Goal: Task Accomplishment & Management: Manage account settings

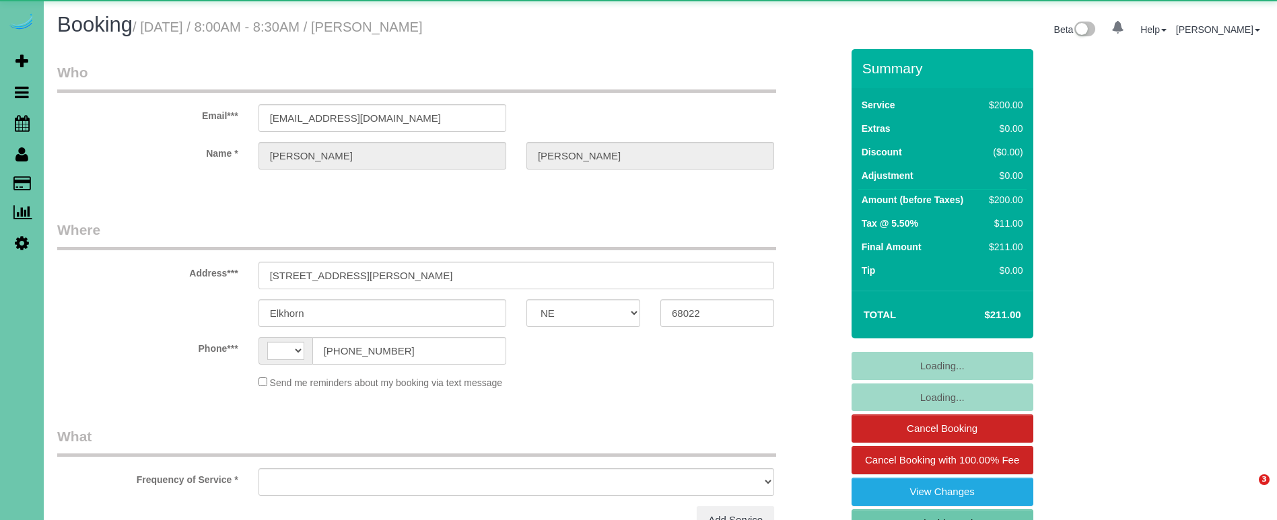
select select "NE"
select select "string:[GEOGRAPHIC_DATA]"
select select "string:fspay-f7aee018-8c4d-4c40-92f2-bc6b5f246b6c"
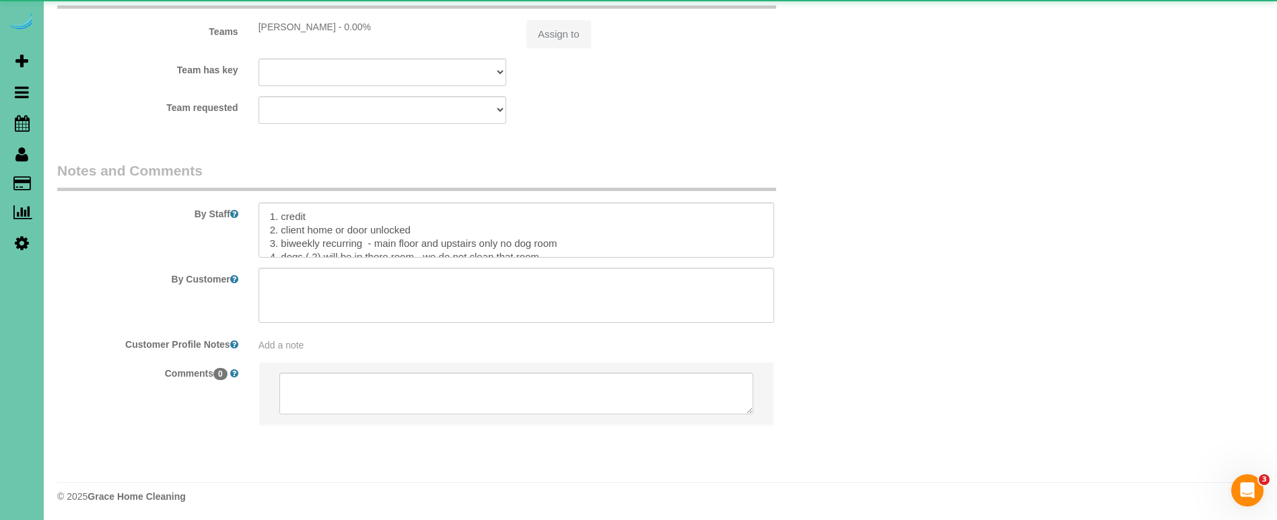
select select "object:712"
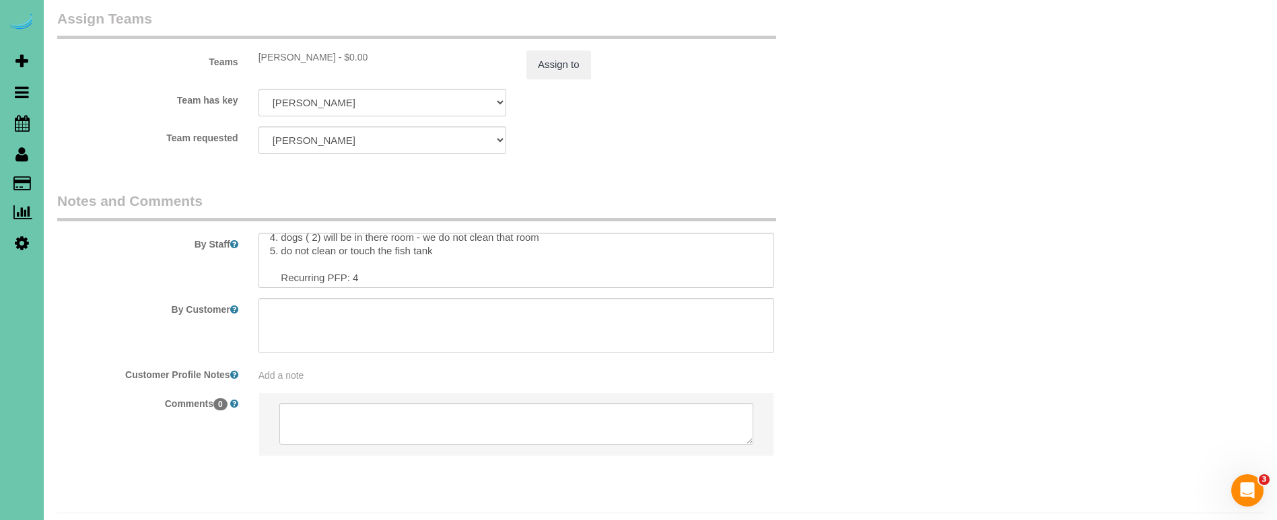
scroll to position [49, 0]
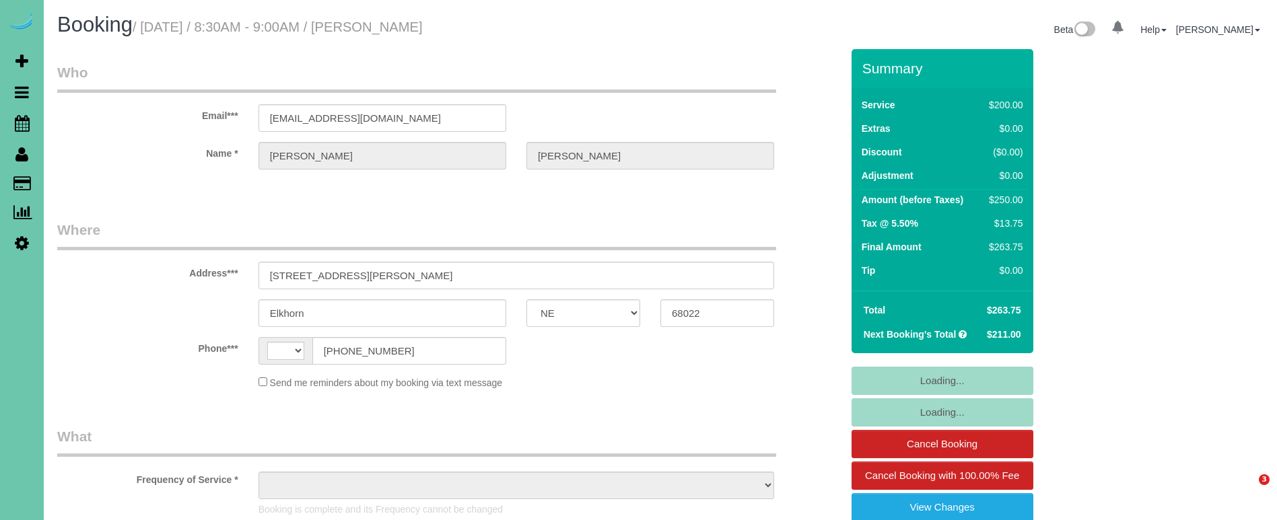
select select "NE"
select select "string:[GEOGRAPHIC_DATA]"
select select "string:fspay-f7aee018-8c4d-4c40-92f2-bc6b5f246b6c"
select select "object:637"
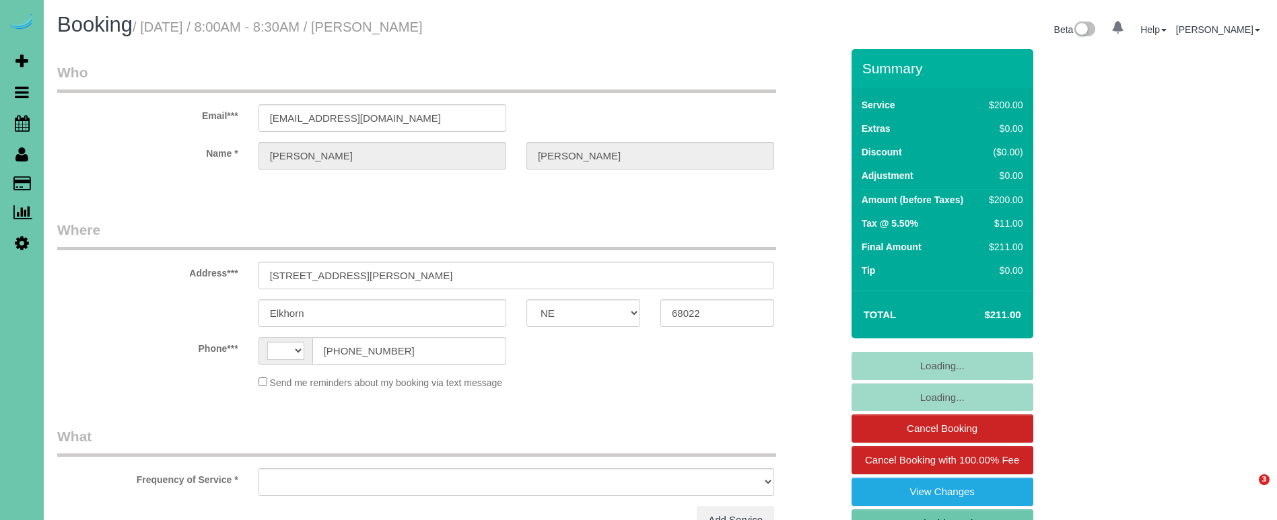
select select "NE"
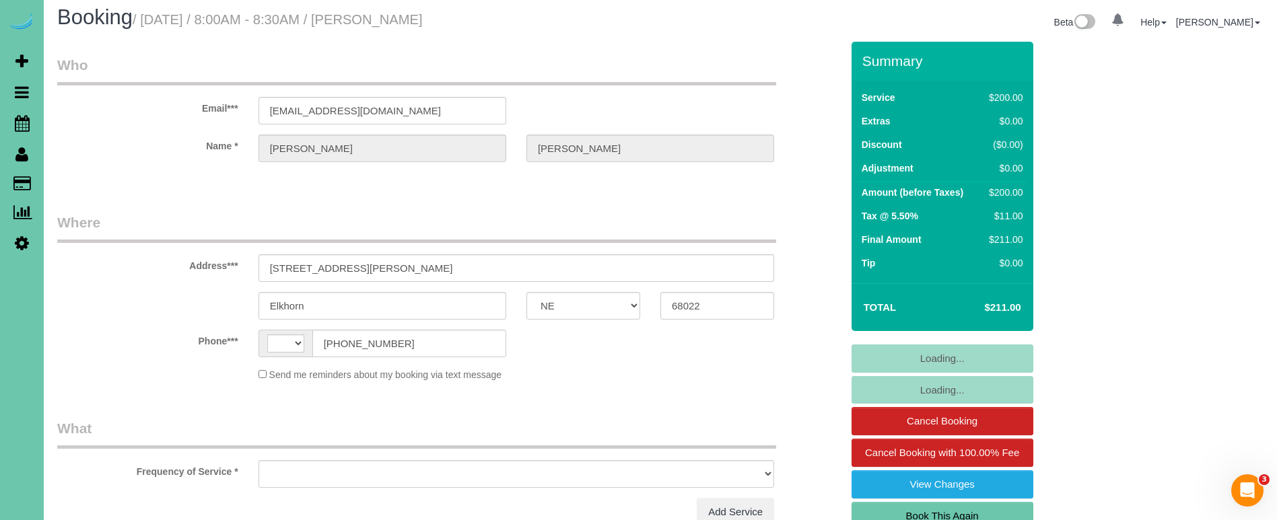
select select "string:[GEOGRAPHIC_DATA]"
select select "string:fspay-f7aee018-8c4d-4c40-92f2-bc6b5f246b6c"
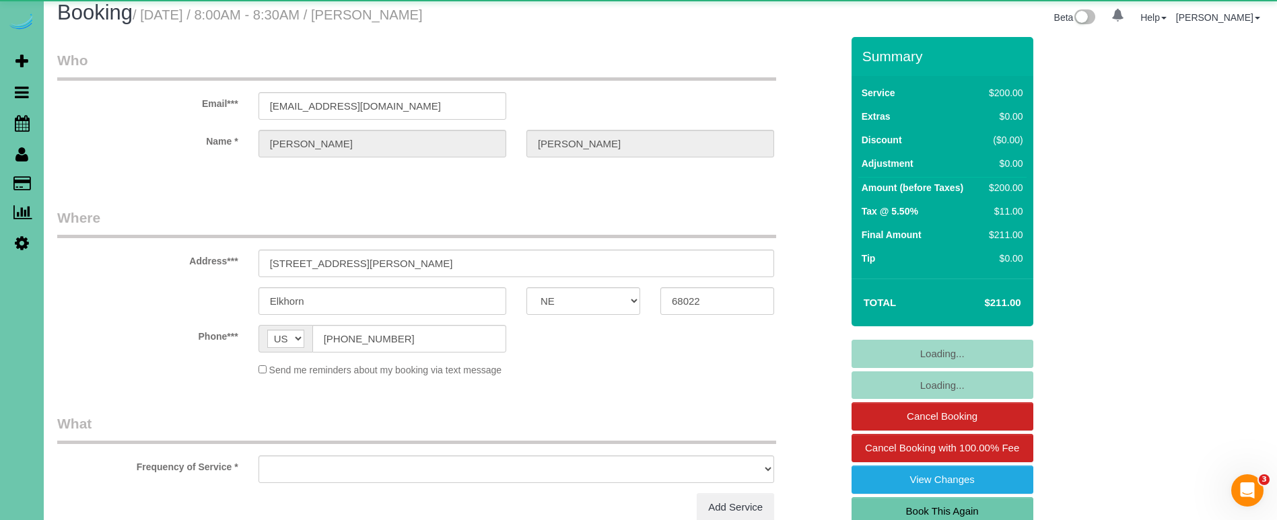
select select "object:679"
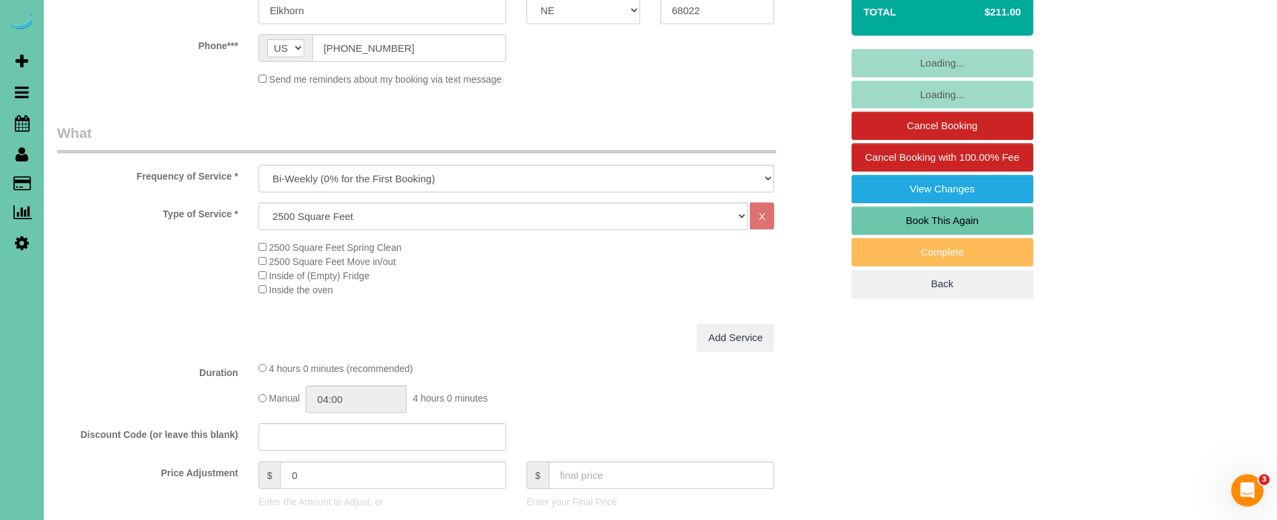
scroll to position [448, 0]
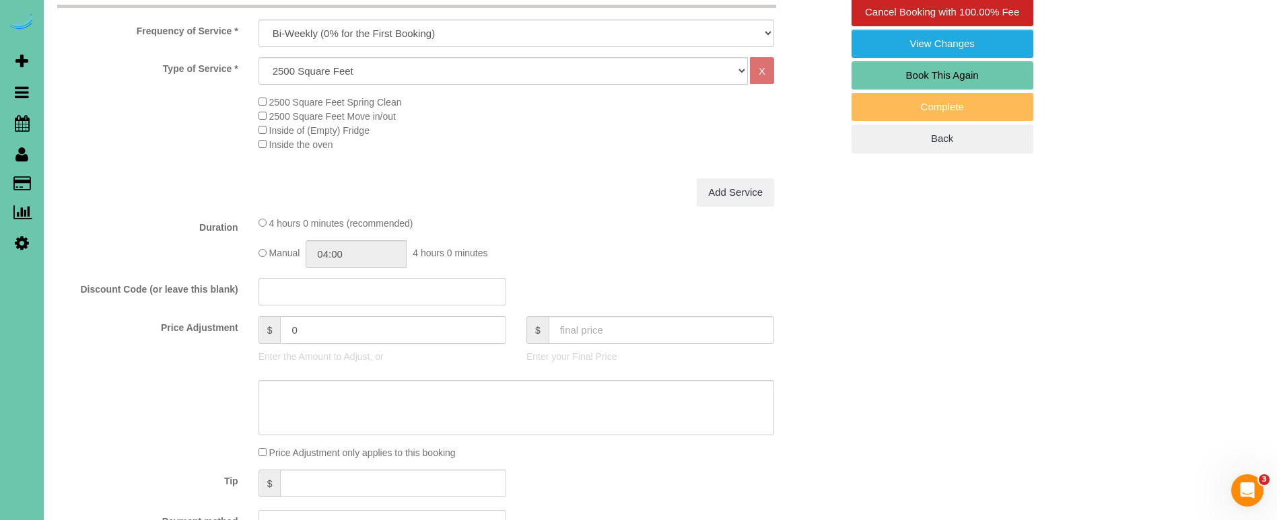
drag, startPoint x: 285, startPoint y: 321, endPoint x: 250, endPoint y: 314, distance: 35.6
click at [250, 316] on div "$ 0 Enter the Amount to Adjust, or" at bounding box center [382, 343] width 268 height 54
type input "50"
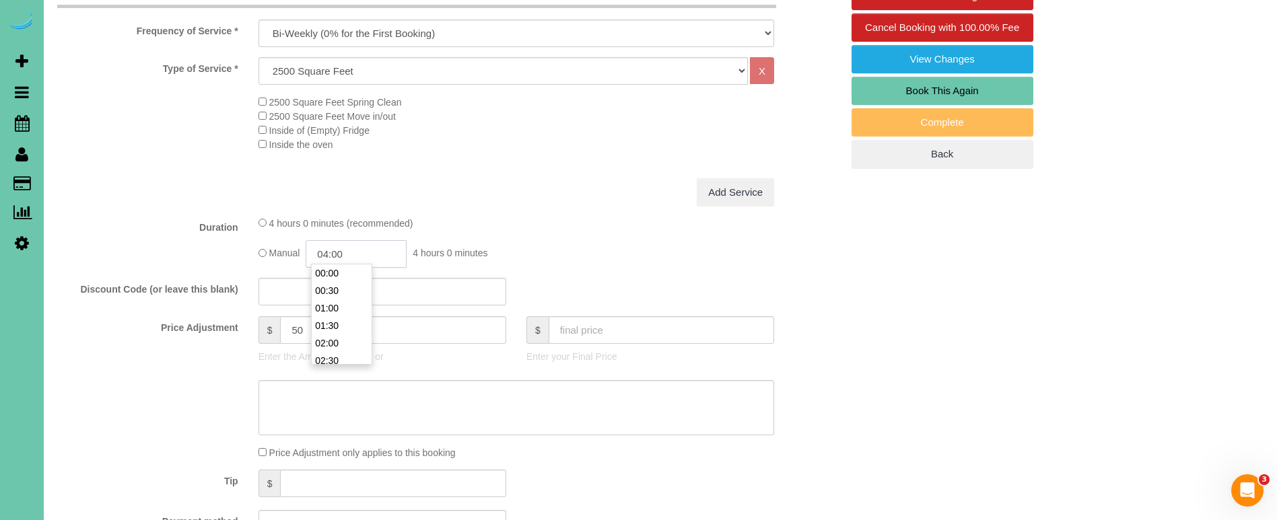
click at [360, 245] on input "04:00" at bounding box center [356, 254] width 101 height 28
type input "05:00"
click at [346, 333] on li "05:00" at bounding box center [342, 327] width 60 height 18
click at [381, 393] on textarea at bounding box center [516, 408] width 516 height 55
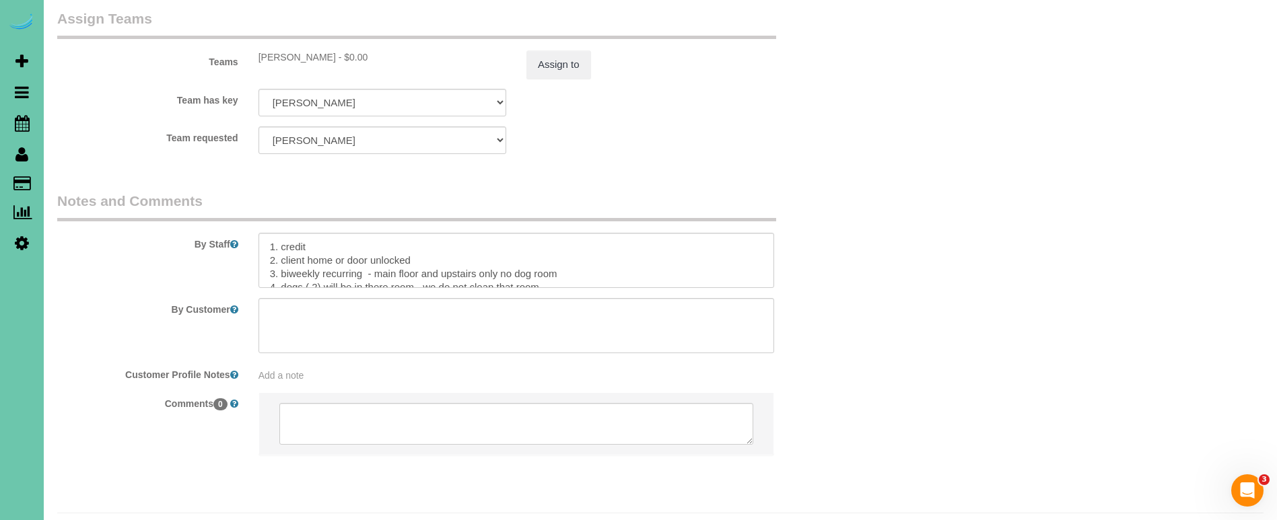
scroll to position [1495, 1]
type textarea "whole home"
drag, startPoint x: 563, startPoint y: 240, endPoint x: 409, endPoint y: 241, distance: 153.5
click at [391, 241] on textarea at bounding box center [516, 260] width 516 height 55
drag, startPoint x: 473, startPoint y: 237, endPoint x: 483, endPoint y: 237, distance: 10.1
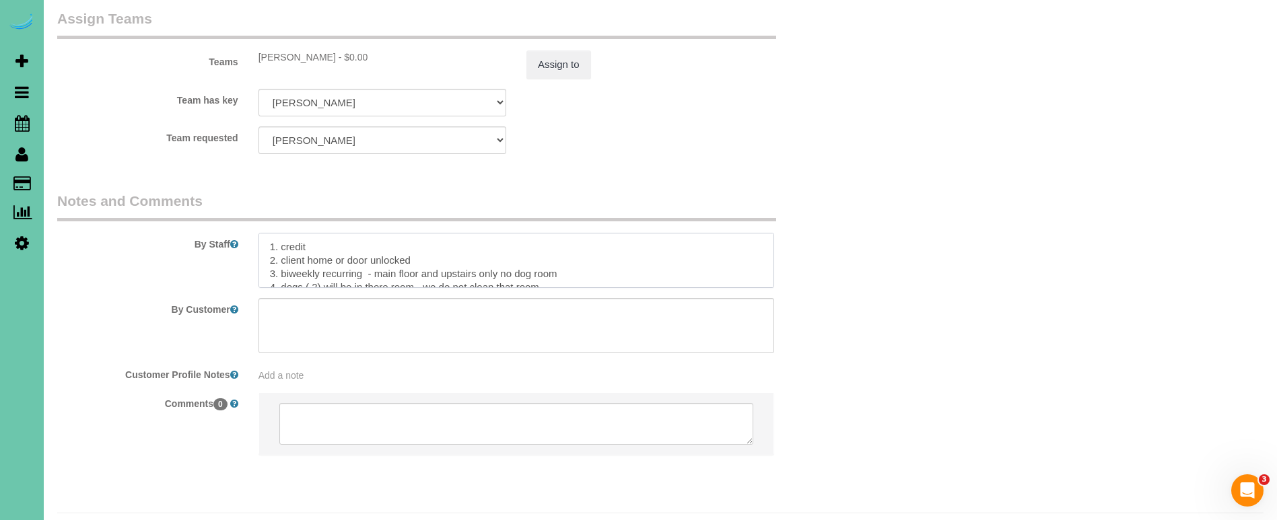
click at [473, 237] on textarea at bounding box center [516, 260] width 516 height 55
drag, startPoint x: 498, startPoint y: 239, endPoint x: 375, endPoint y: 238, distance: 123.2
click at [376, 238] on textarea at bounding box center [516, 260] width 516 height 55
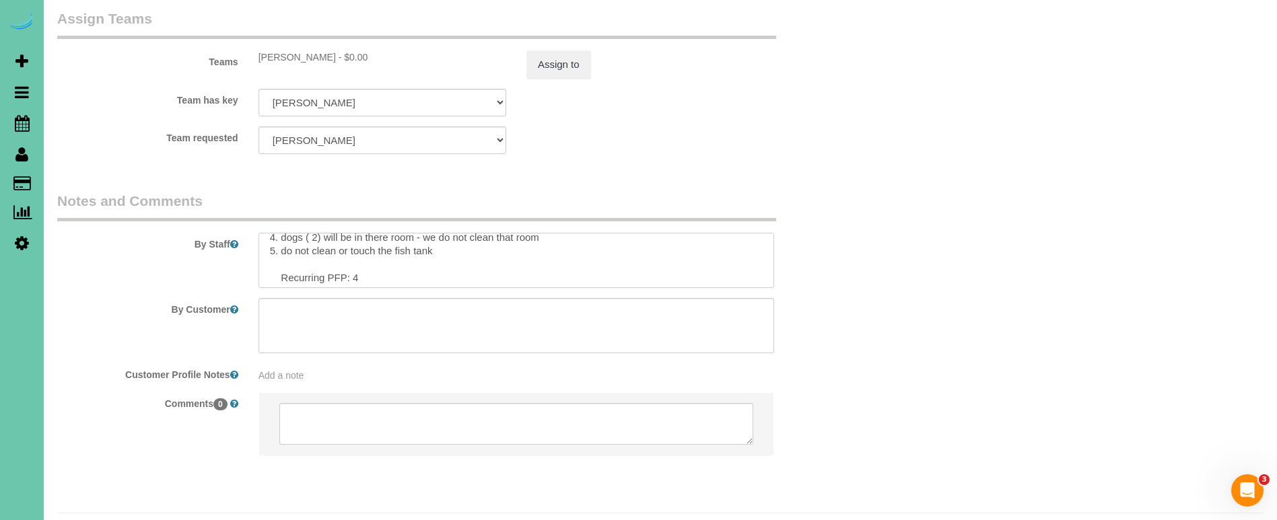
scroll to position [49, 0]
drag, startPoint x: 357, startPoint y: 239, endPoint x: 459, endPoint y: 236, distance: 102.4
click at [357, 239] on textarea at bounding box center [516, 260] width 516 height 55
type textarea "1. credit 2. client home or door unlocked 3. biweekly recurring - WHOLE HOME TO…"
click at [563, 50] on button "Assign to" at bounding box center [558, 64] width 65 height 28
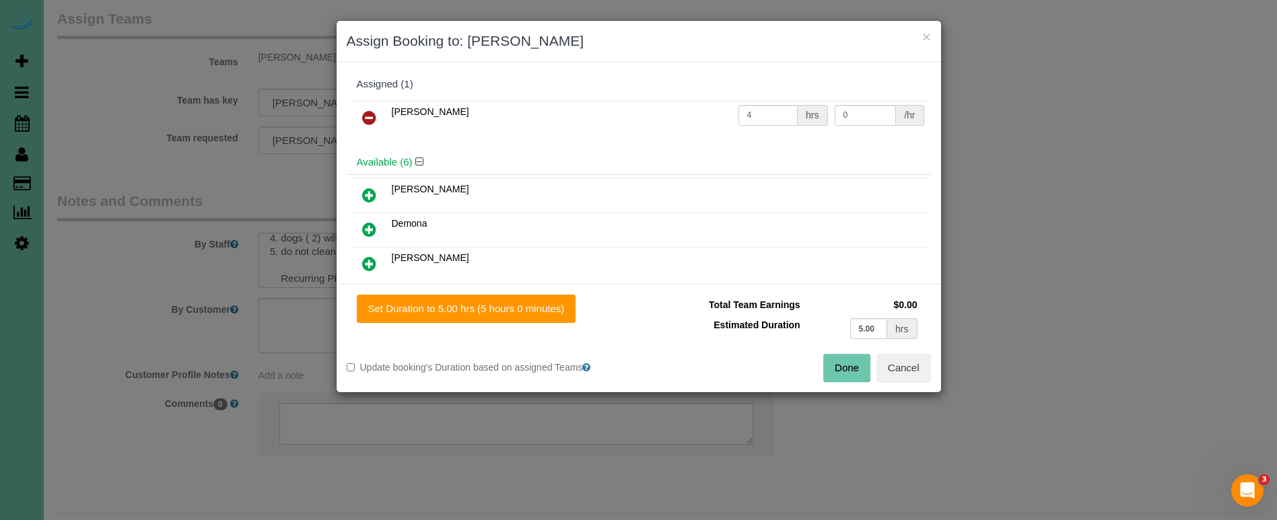
drag, startPoint x: 516, startPoint y: 311, endPoint x: 589, endPoint y: 326, distance: 74.3
click at [516, 311] on button "Set Duration to 5.00 hrs (5 hours 0 minutes)" at bounding box center [466, 309] width 219 height 28
type input "5.00"
click at [858, 373] on button "Done" at bounding box center [846, 368] width 47 height 28
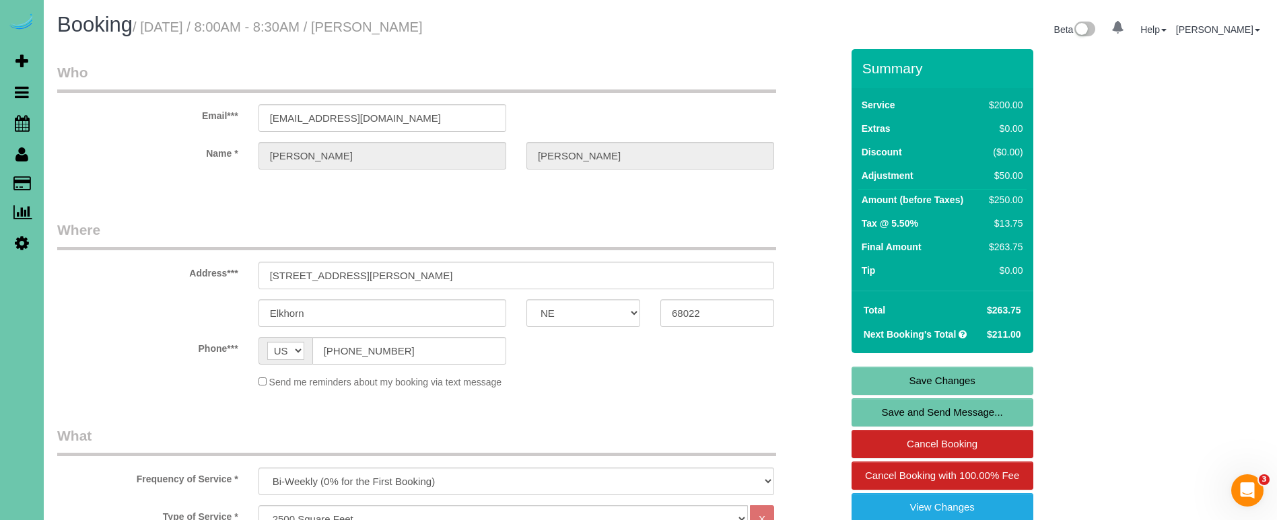
scroll to position [0, 0]
click at [874, 384] on link "Save Changes" at bounding box center [943, 381] width 182 height 28
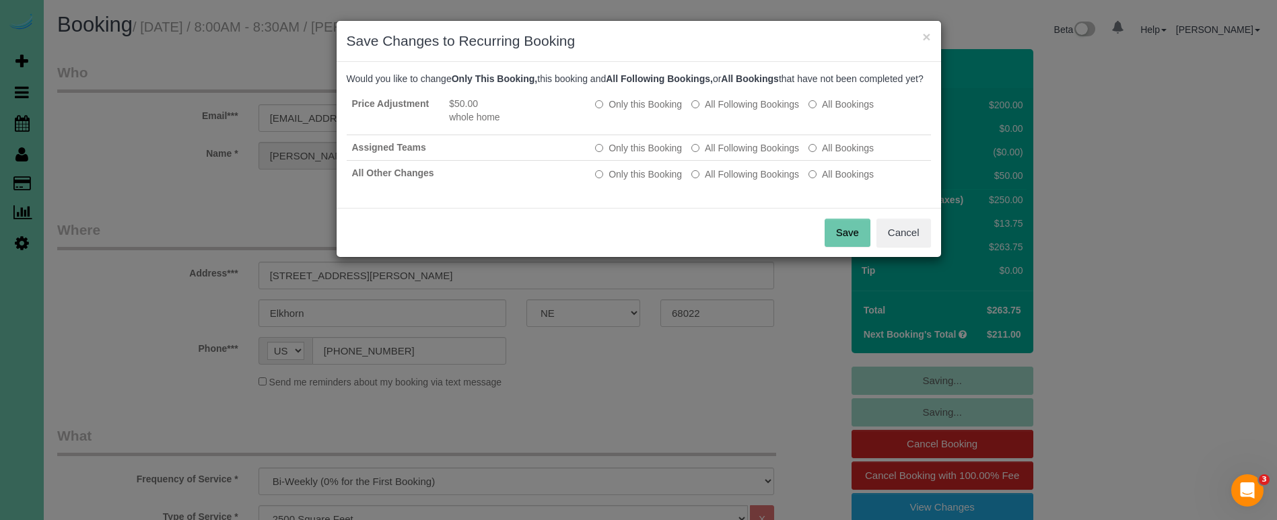
click at [834, 244] on button "Save" at bounding box center [848, 233] width 46 height 28
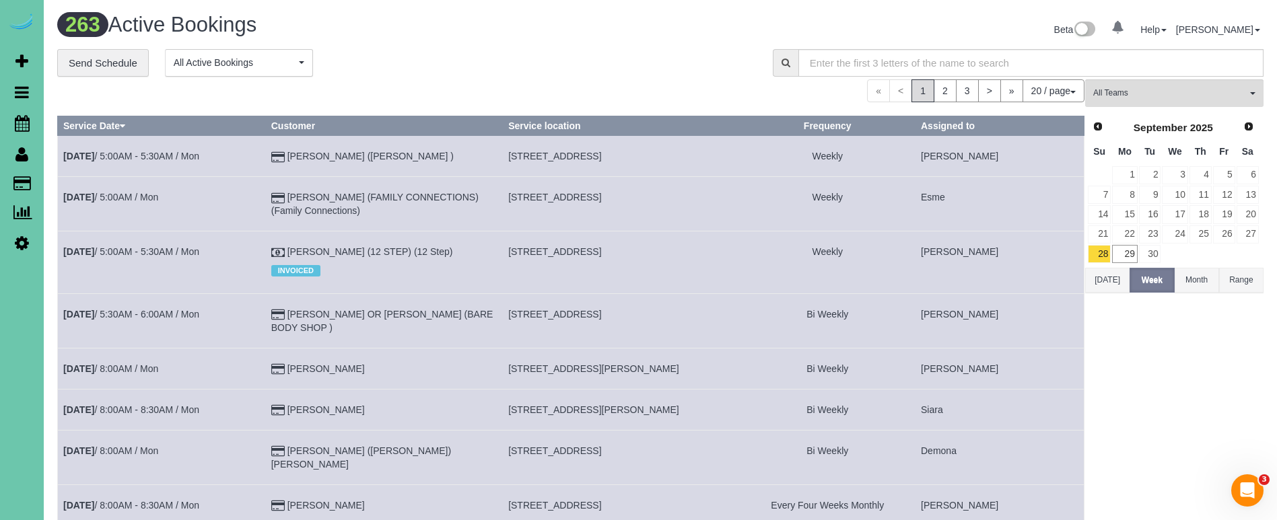
click at [20, 238] on icon at bounding box center [22, 243] width 14 height 16
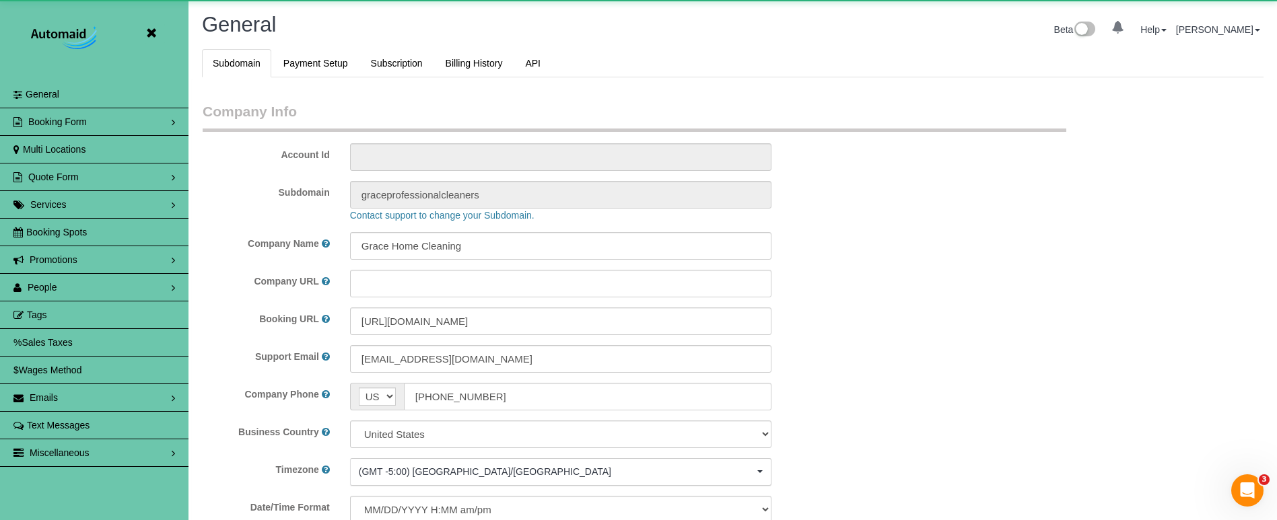
scroll to position [2848, 1277]
select select "5796"
click at [46, 290] on span "People" at bounding box center [43, 287] width 30 height 11
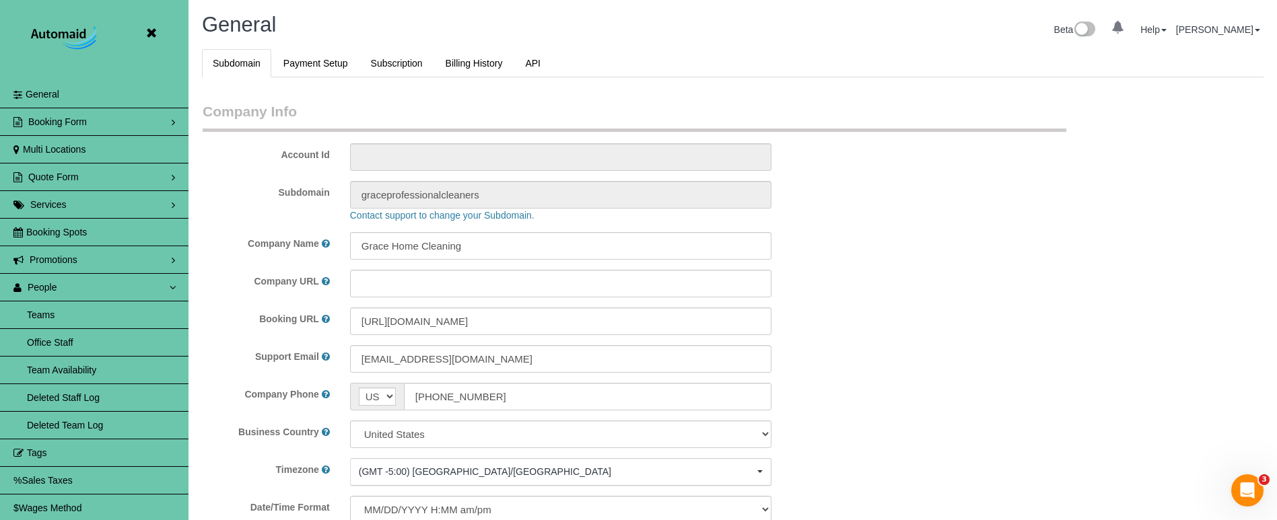
click at [53, 367] on link "Team Availability" at bounding box center [94, 370] width 188 height 27
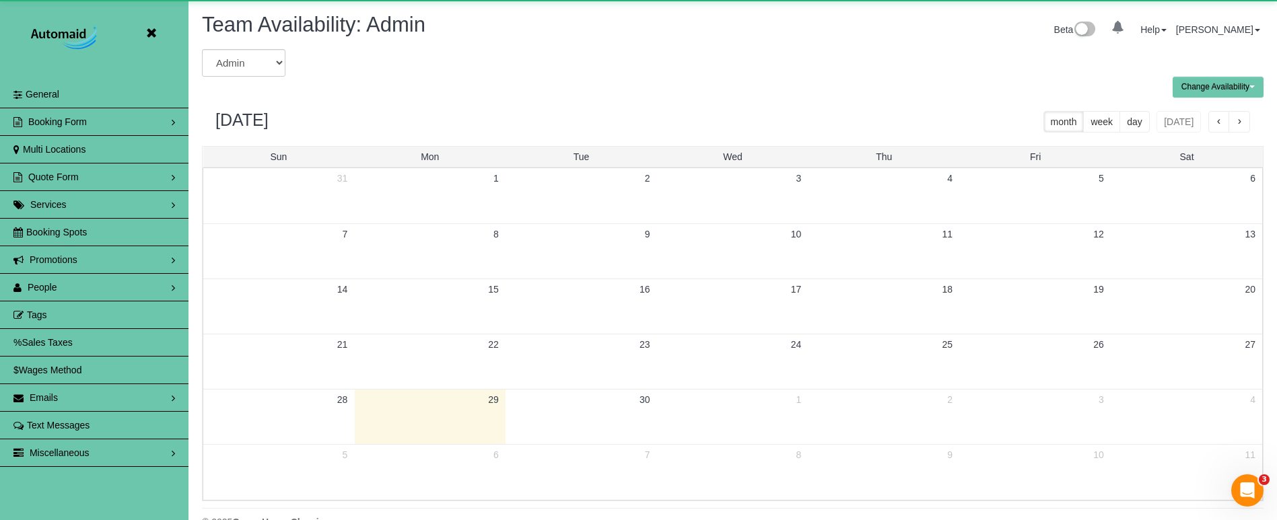
scroll to position [548, 1277]
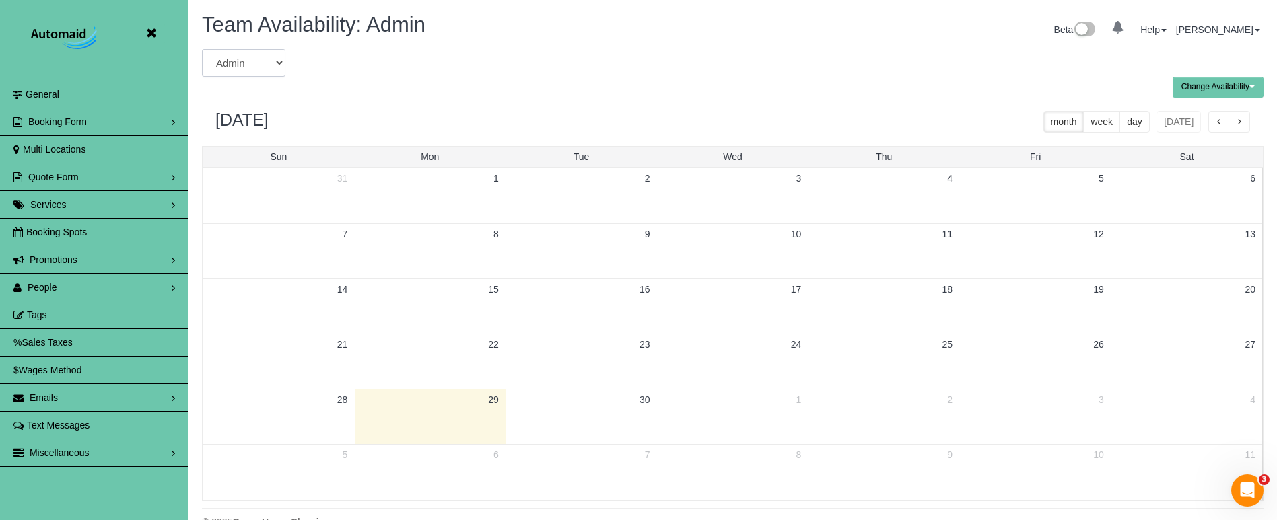
select select "number:6065"
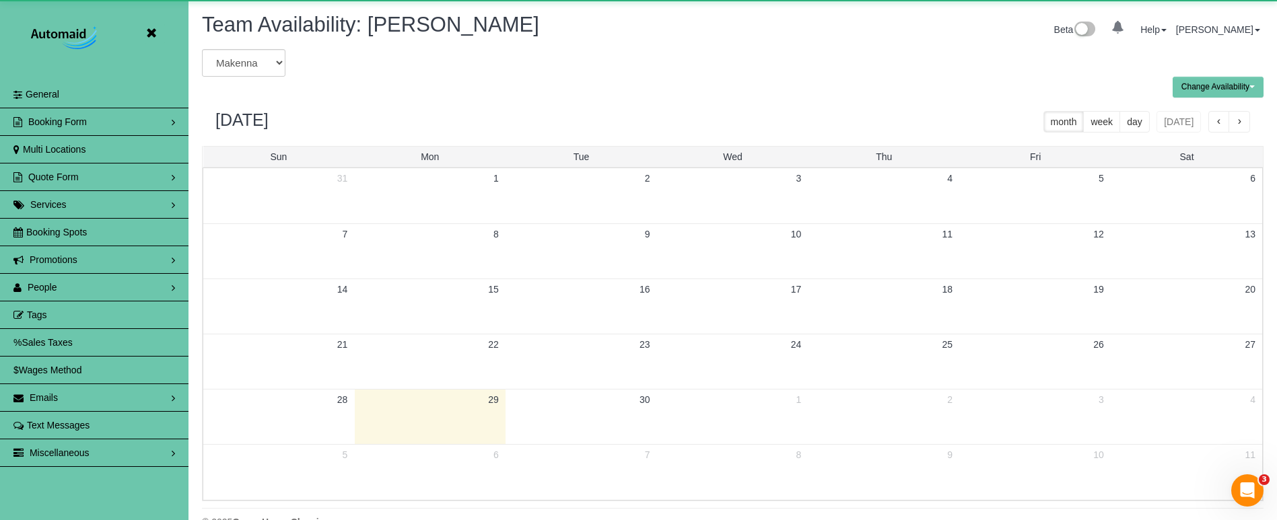
scroll to position [66769, 66040]
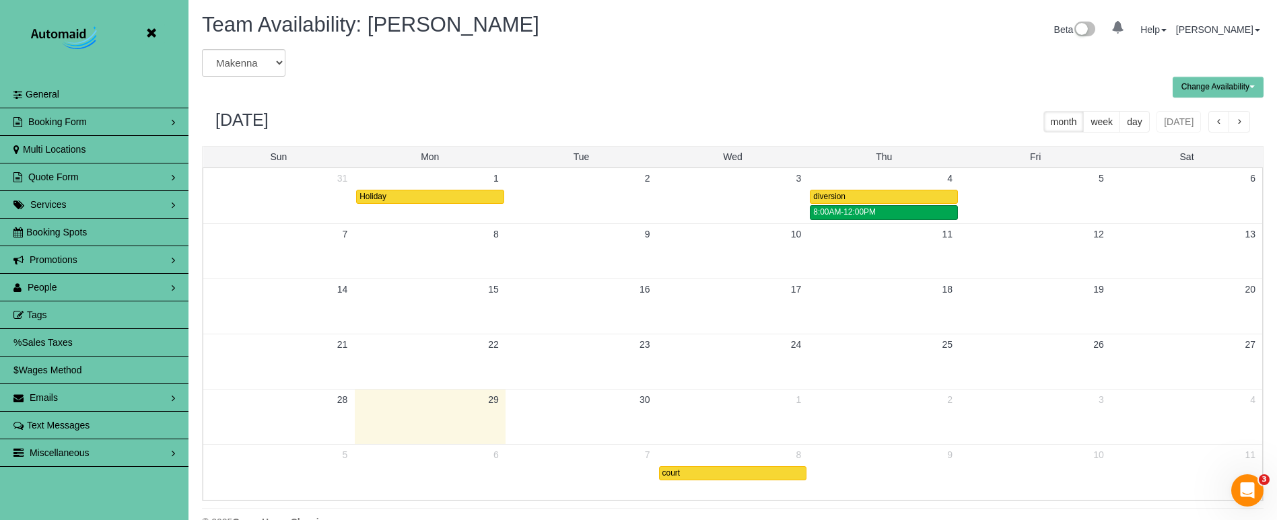
click at [581, 425] on td at bounding box center [581, 416] width 151 height 55
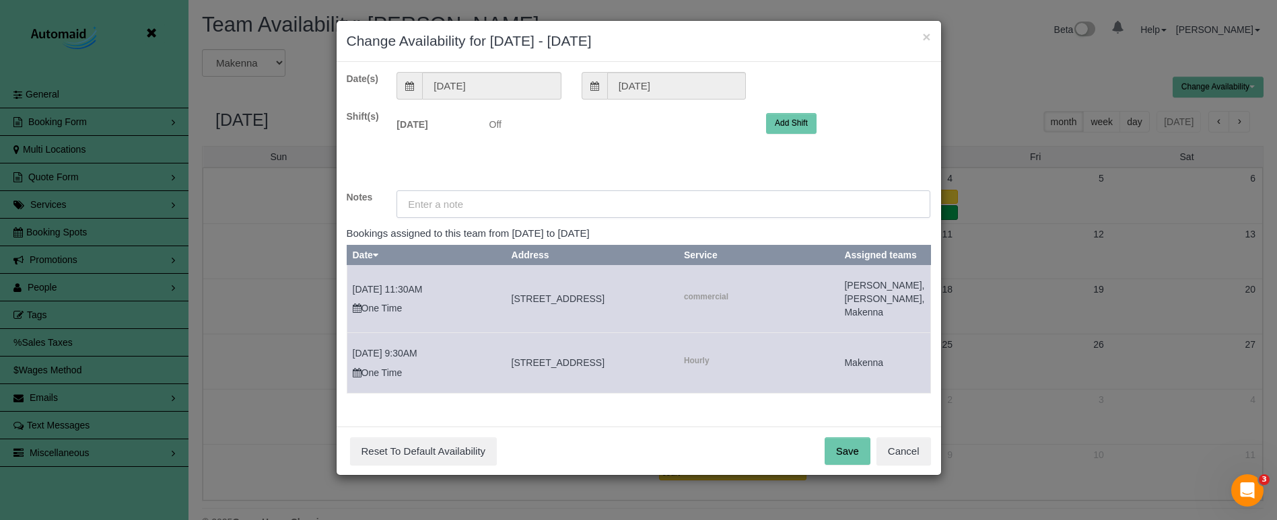
click at [516, 199] on input "text" at bounding box center [663, 205] width 534 height 28
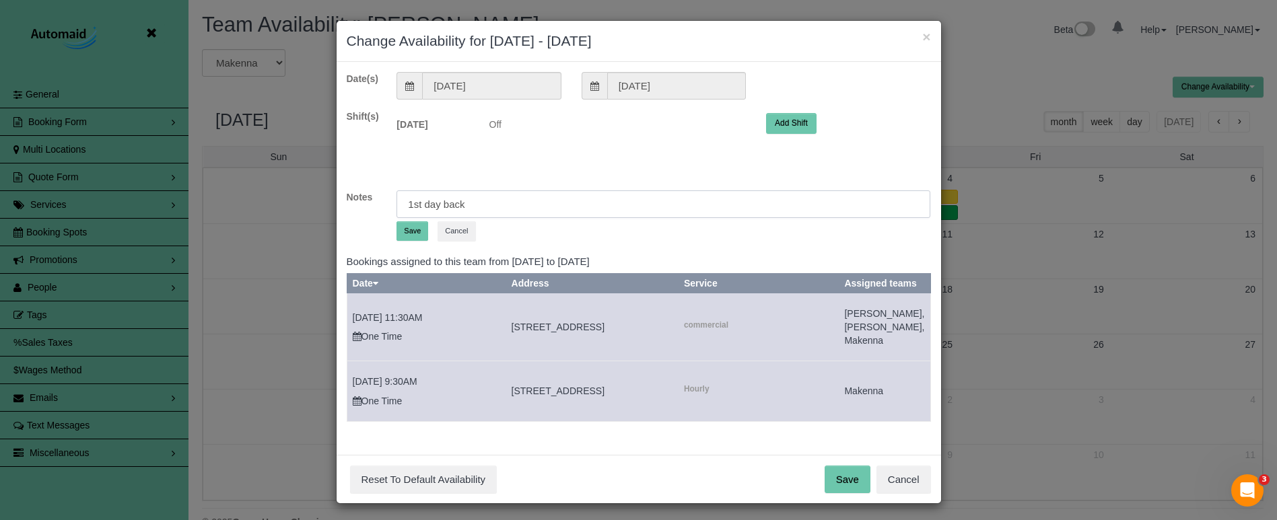
type input "1st day back"
click at [415, 224] on button "Save" at bounding box center [412, 231] width 32 height 20
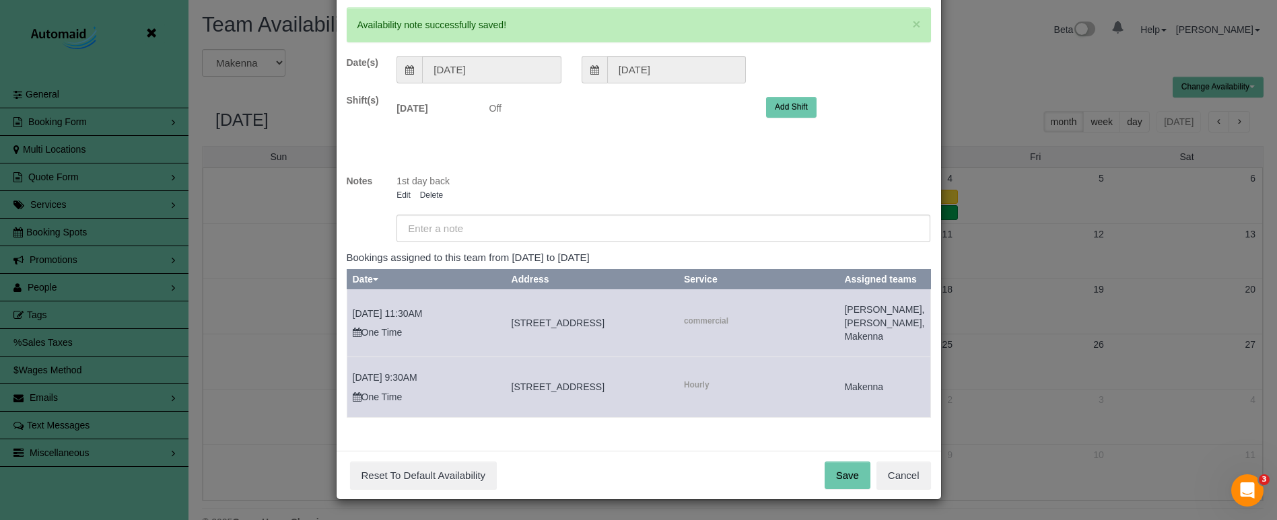
scroll to position [77, 0]
click at [846, 480] on button "Save" at bounding box center [848, 476] width 46 height 28
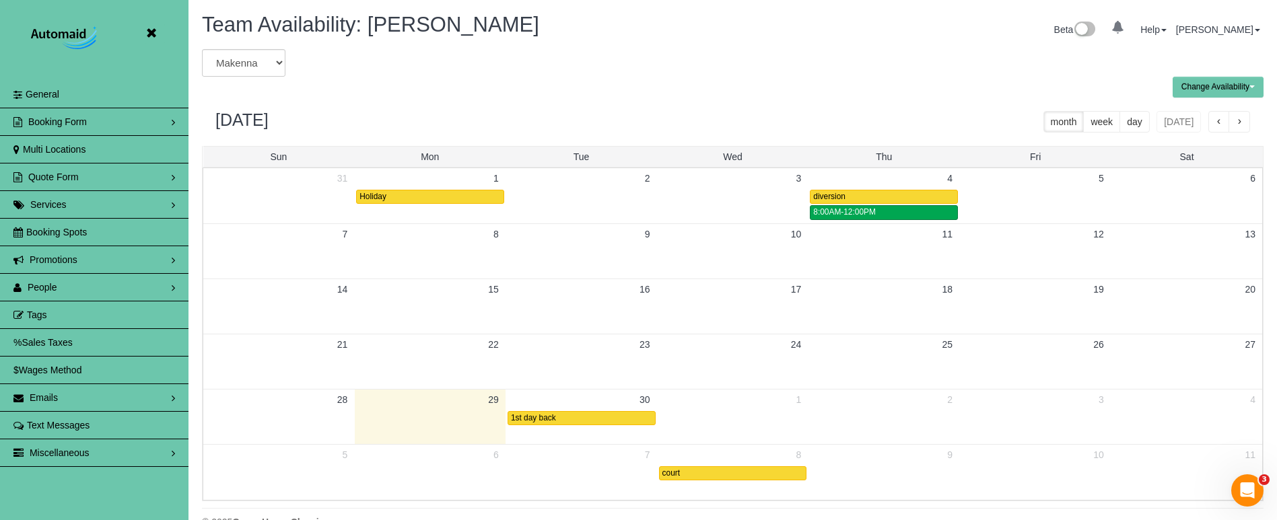
click at [707, 423] on td at bounding box center [732, 417] width 151 height 15
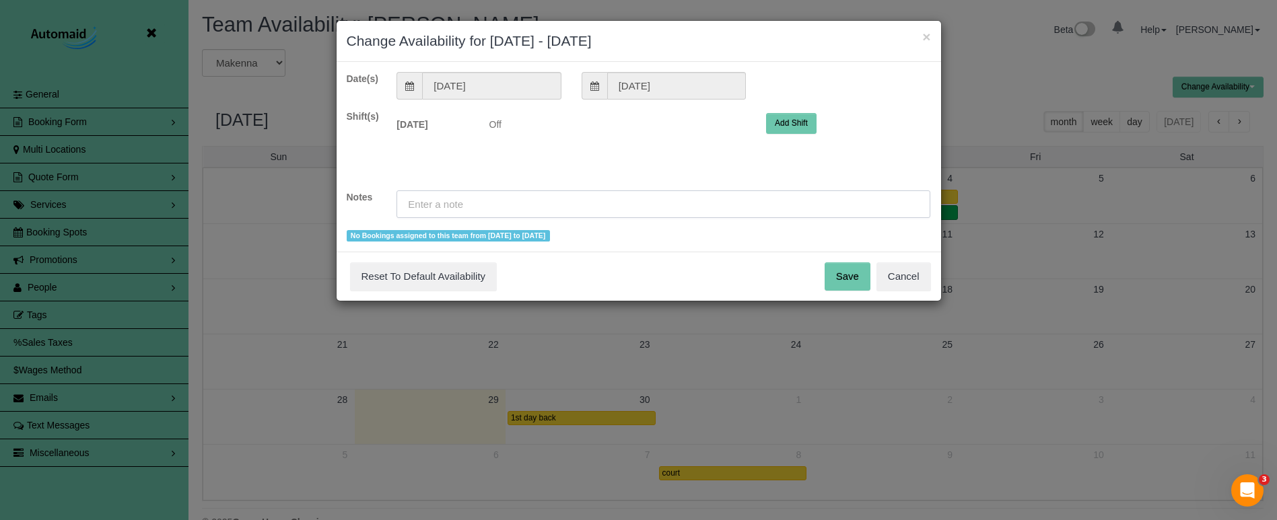
click at [446, 207] on input "text" at bounding box center [663, 205] width 534 height 28
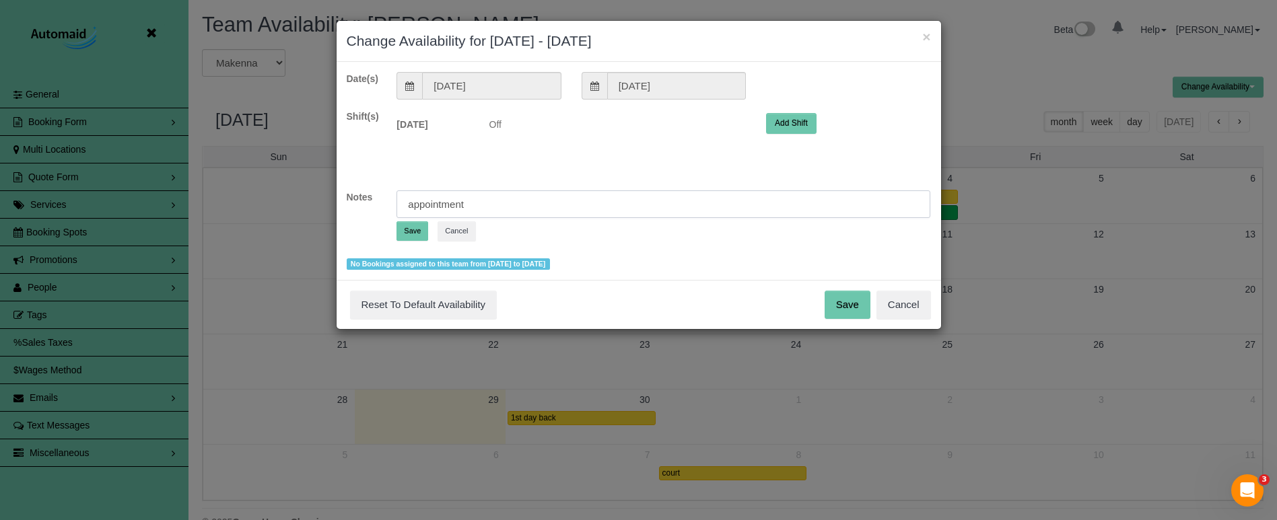
type input "appointment"
drag, startPoint x: 409, startPoint y: 225, endPoint x: 441, endPoint y: 228, distance: 31.8
click at [409, 225] on button "Save" at bounding box center [412, 231] width 32 height 20
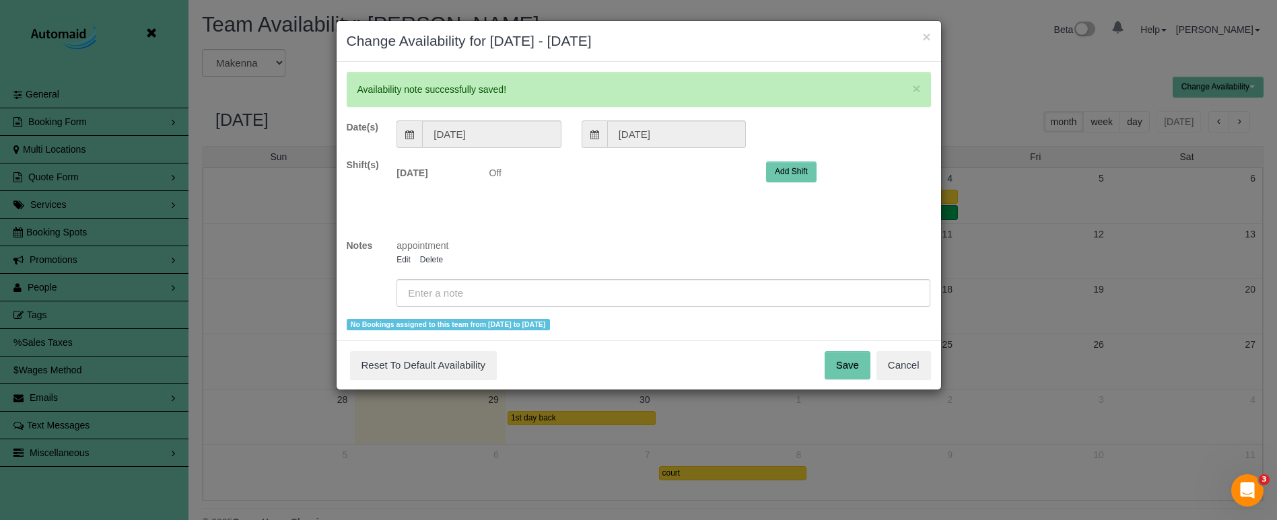
click at [848, 372] on button "Save" at bounding box center [848, 365] width 46 height 28
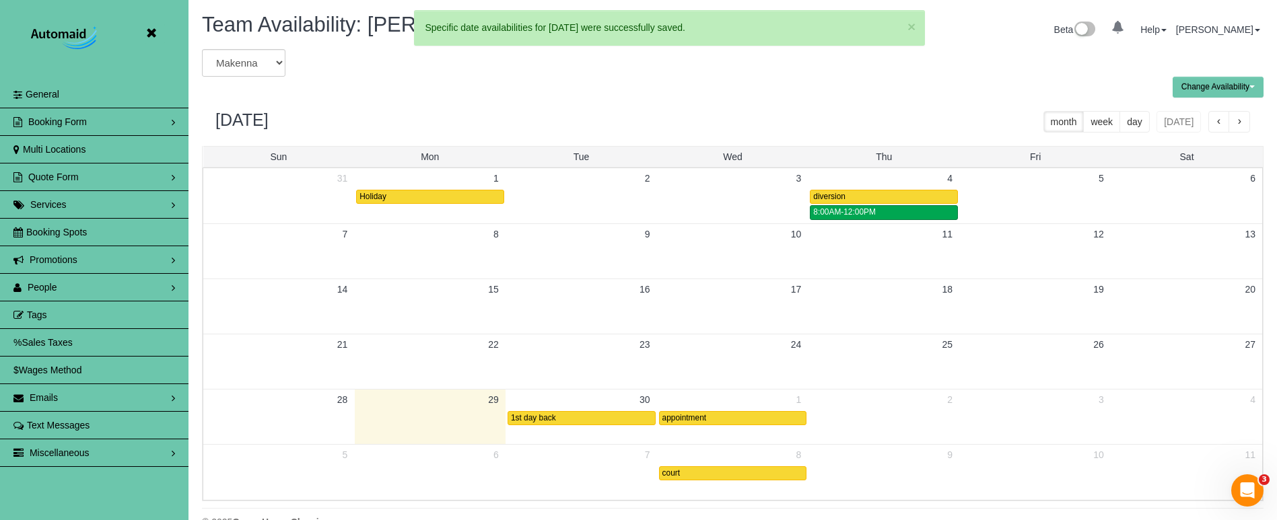
click at [576, 478] on td at bounding box center [581, 472] width 151 height 15
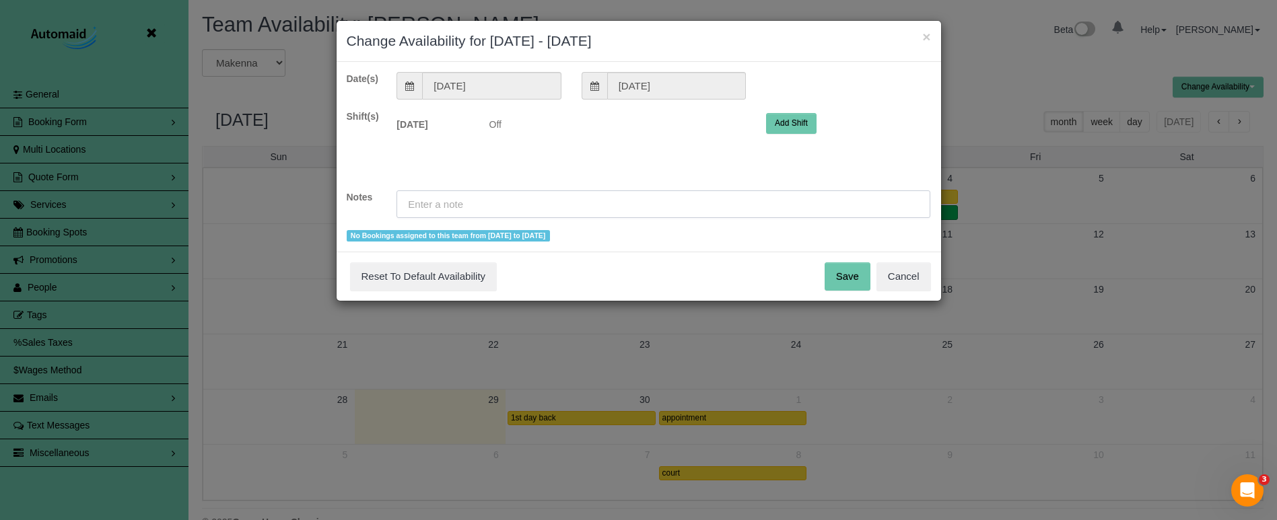
click at [545, 203] on input "text" at bounding box center [663, 205] width 534 height 28
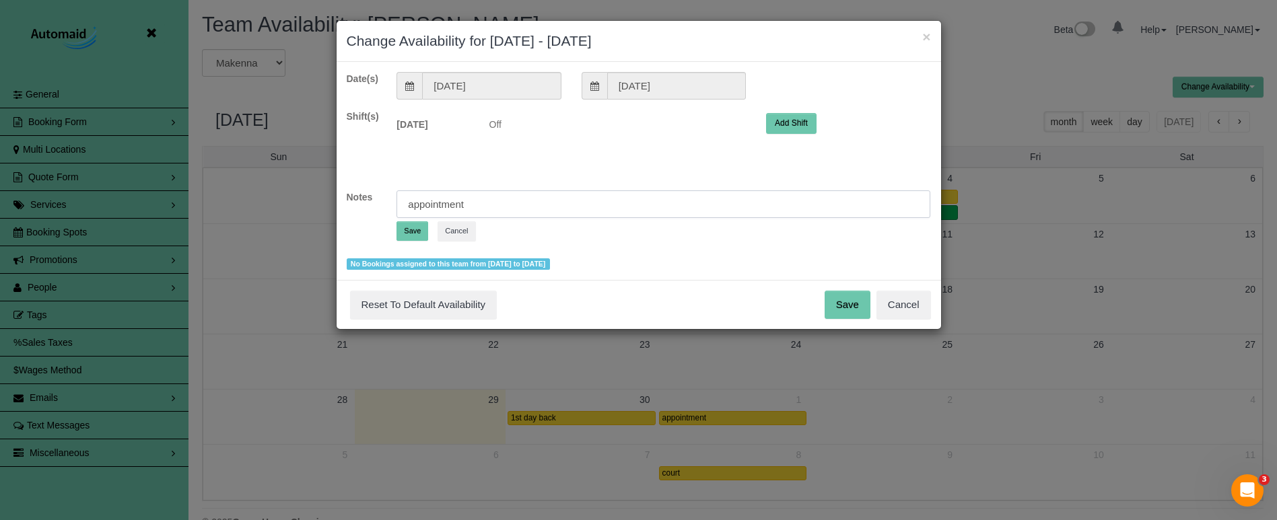
type input "appointment"
drag, startPoint x: 407, startPoint y: 226, endPoint x: 474, endPoint y: 238, distance: 68.4
click at [407, 226] on button "Save" at bounding box center [412, 231] width 32 height 20
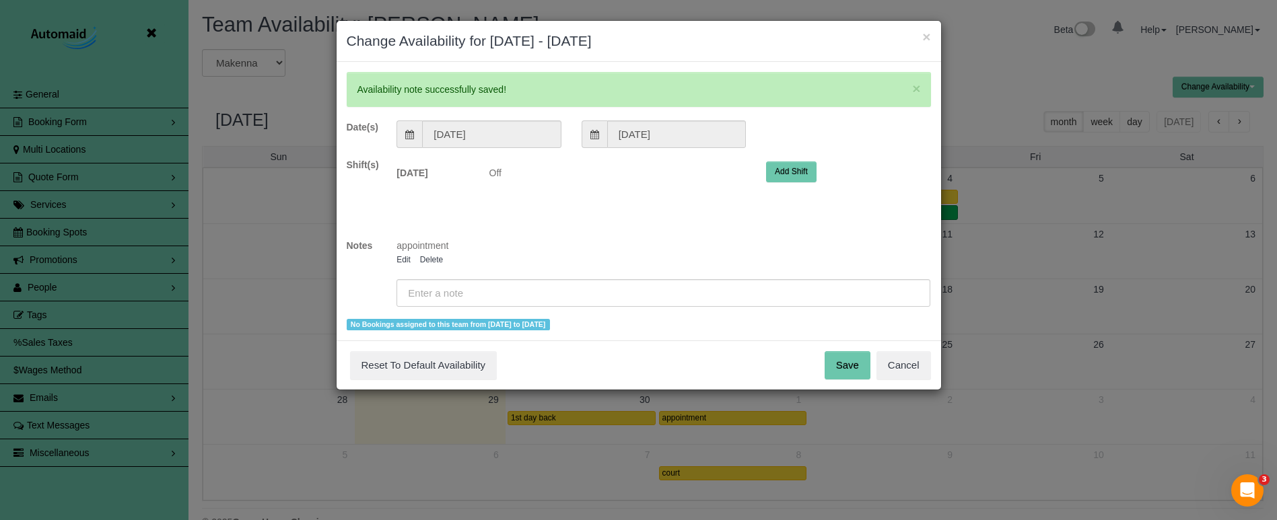
click at [837, 370] on button "Save" at bounding box center [848, 365] width 46 height 28
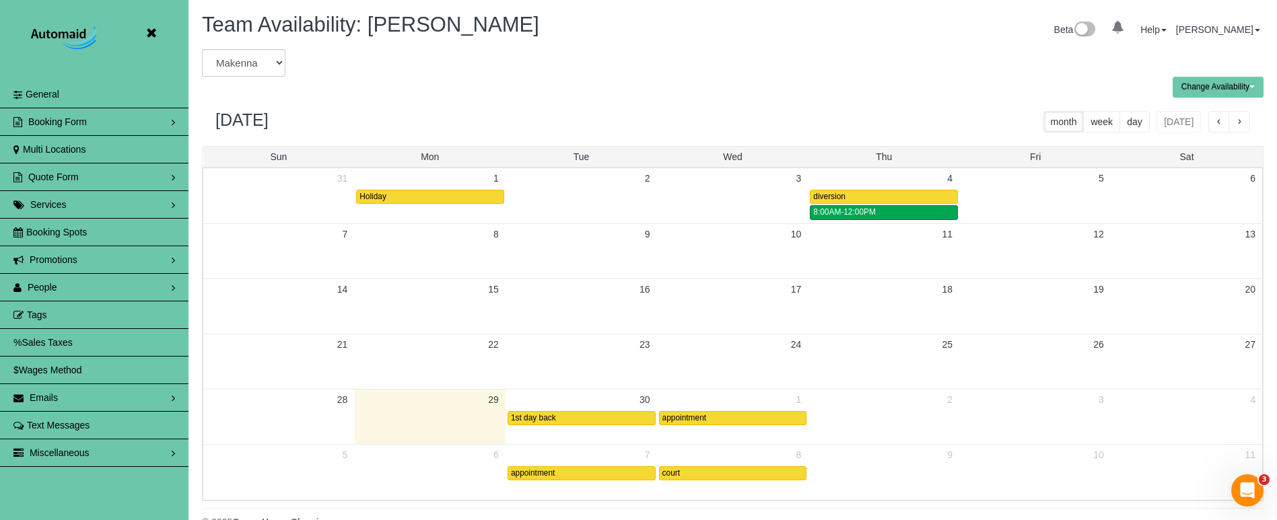
click at [1226, 88] on button "Change Availability" at bounding box center [1218, 87] width 91 height 21
click at [1208, 110] on button "Default Availability" at bounding box center [1214, 113] width 83 height 21
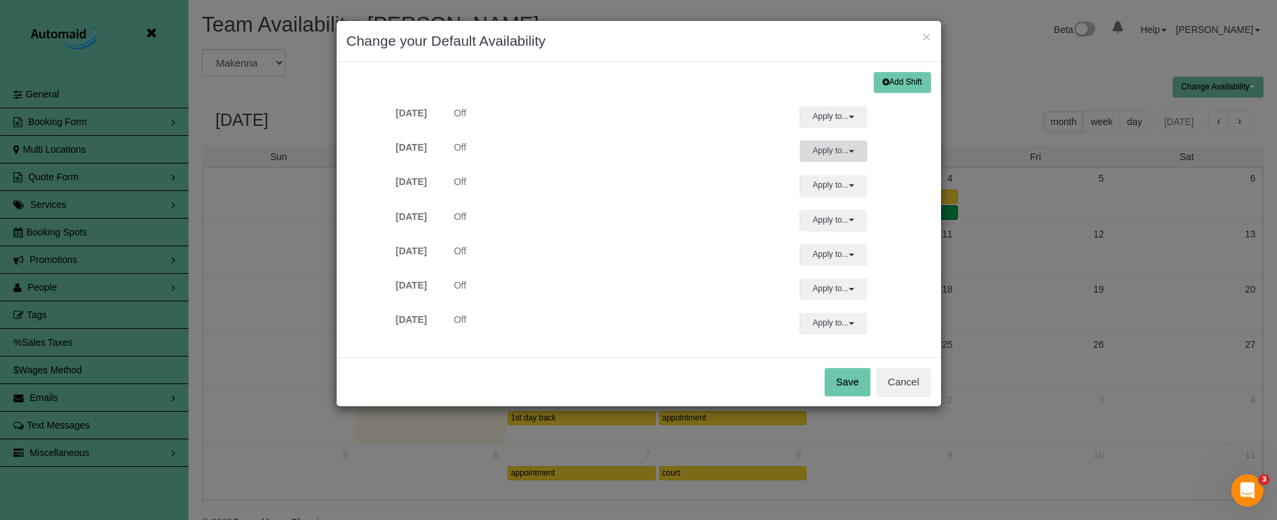
click at [828, 150] on button "Apply to..." at bounding box center [833, 151] width 67 height 21
drag, startPoint x: 705, startPoint y: 194, endPoint x: 649, endPoint y: 165, distance: 62.9
click at [705, 194] on div "Tuesday Off Apply to... All Sunday Monday Tuesday Wednesday Thursday Friday Sat…" at bounding box center [639, 185] width 605 height 21
click at [896, 85] on button "Add Shift" at bounding box center [902, 82] width 57 height 21
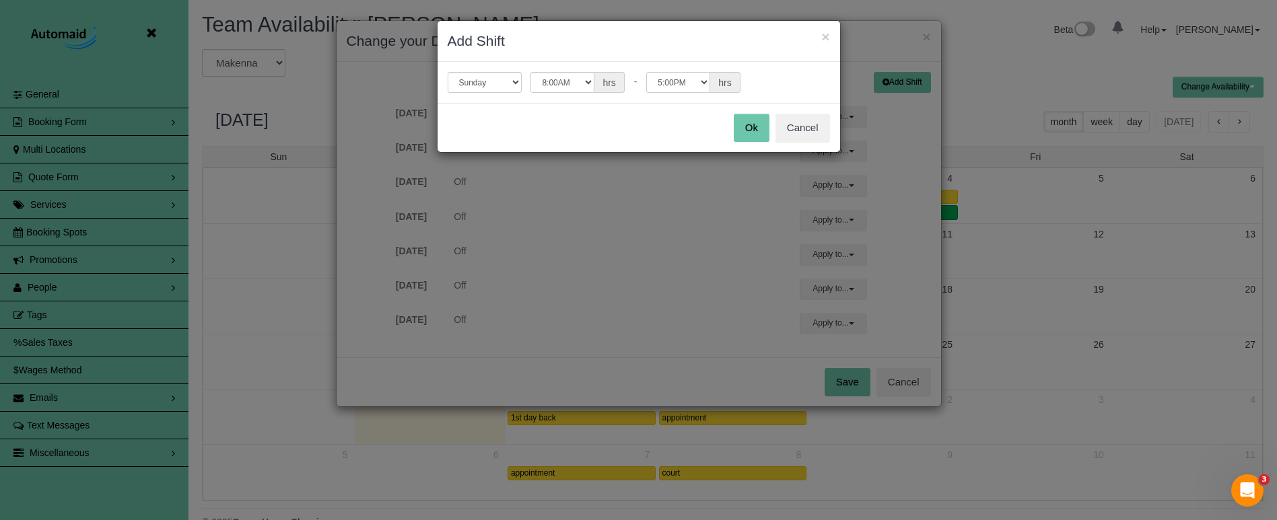
select select "string:14:00"
click at [744, 127] on button "Ok" at bounding box center [752, 128] width 36 height 28
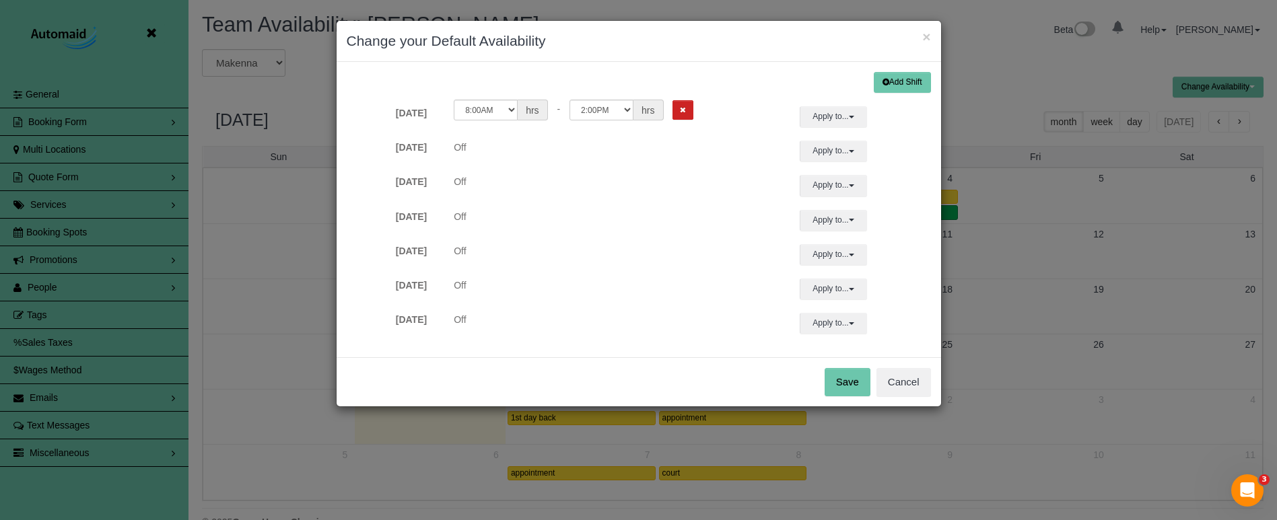
drag, startPoint x: 854, startPoint y: 114, endPoint x: 846, endPoint y: 131, distance: 19.0
click at [854, 114] on button "Apply to..." at bounding box center [833, 116] width 67 height 21
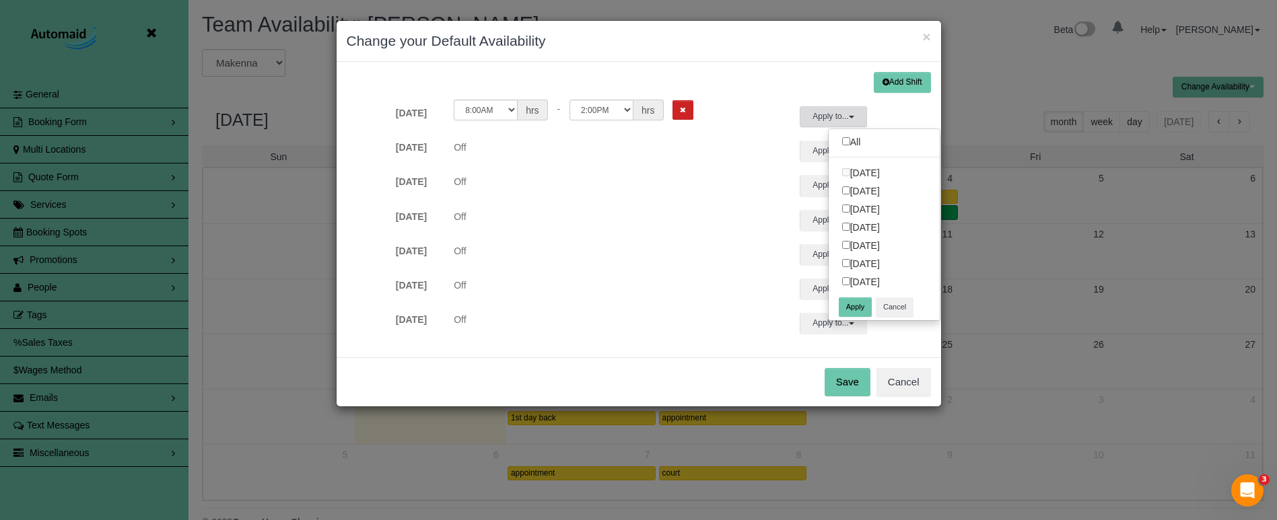
click at [846, 211] on link "Tuesday" at bounding box center [885, 209] width 112 height 18
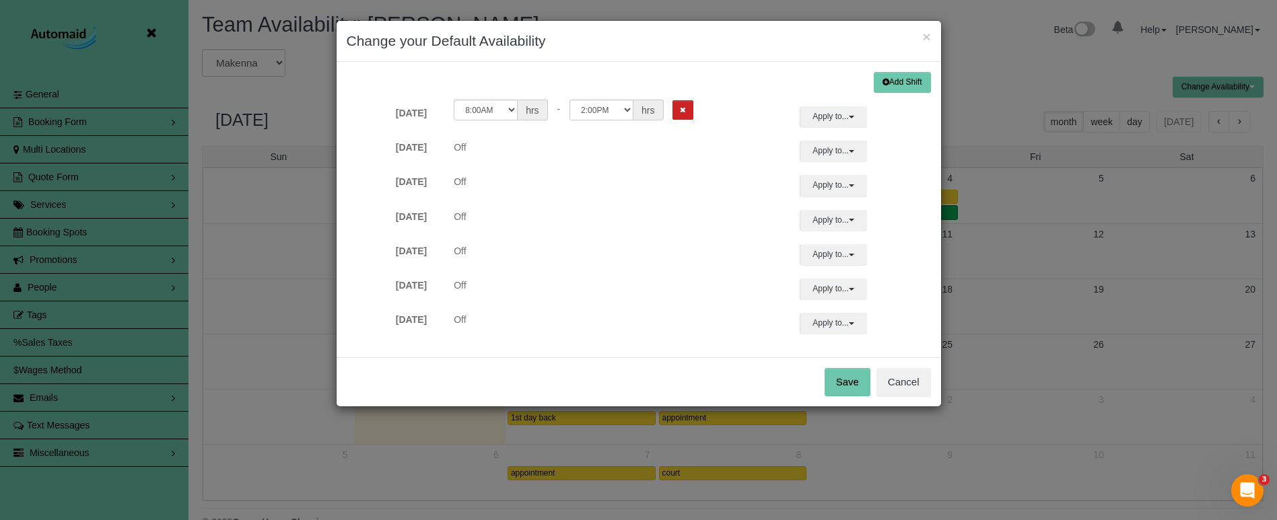
click at [843, 231] on form "Sunday 12:00AM 12:05AM 12:10AM 12:15AM 12:20AM 12:25AM 12:30AM 12:35AM 12:40AM …" at bounding box center [639, 220] width 584 height 228
drag, startPoint x: 828, startPoint y: 114, endPoint x: 832, endPoint y: 145, distance: 31.2
click at [828, 114] on button "Apply to..." at bounding box center [833, 116] width 67 height 21
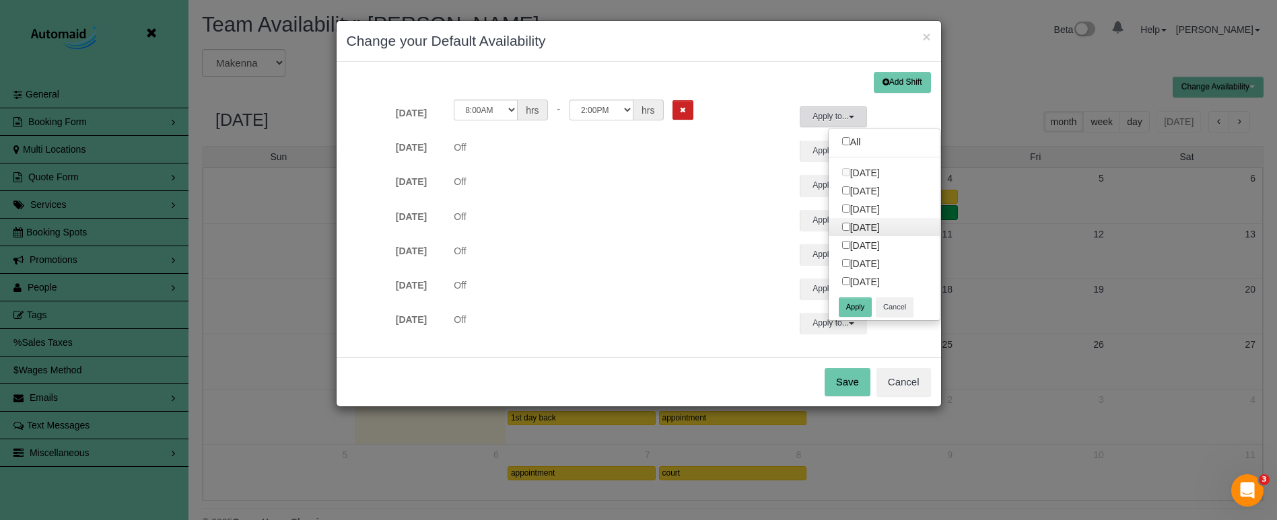
click at [846, 231] on link "Wednesday" at bounding box center [885, 227] width 112 height 18
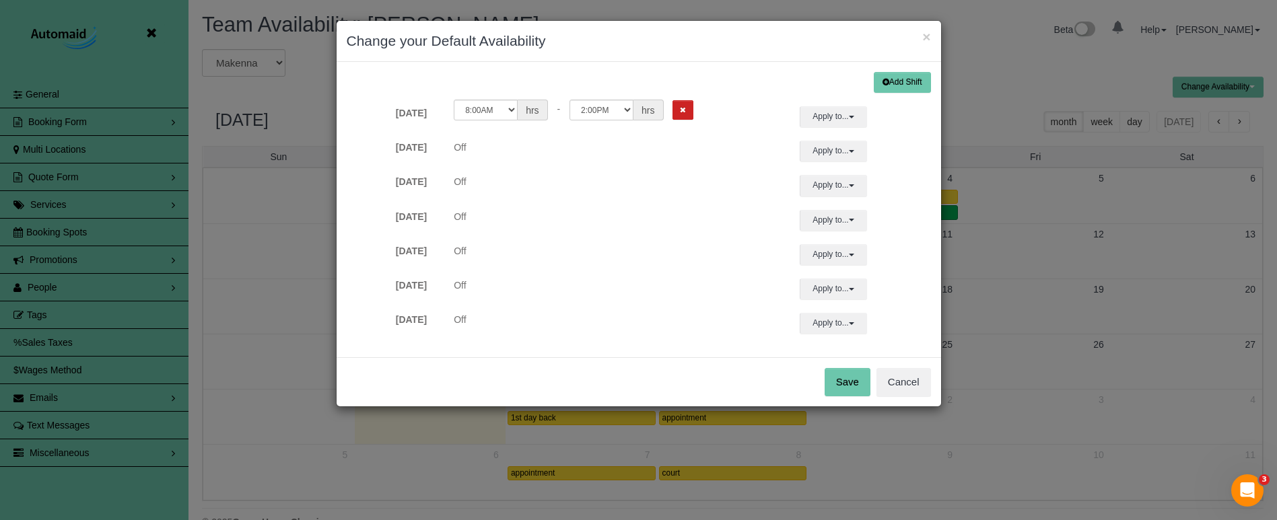
drag, startPoint x: 828, startPoint y: 112, endPoint x: 837, endPoint y: 134, distance: 23.5
click at [827, 112] on button "Apply to..." at bounding box center [833, 116] width 67 height 21
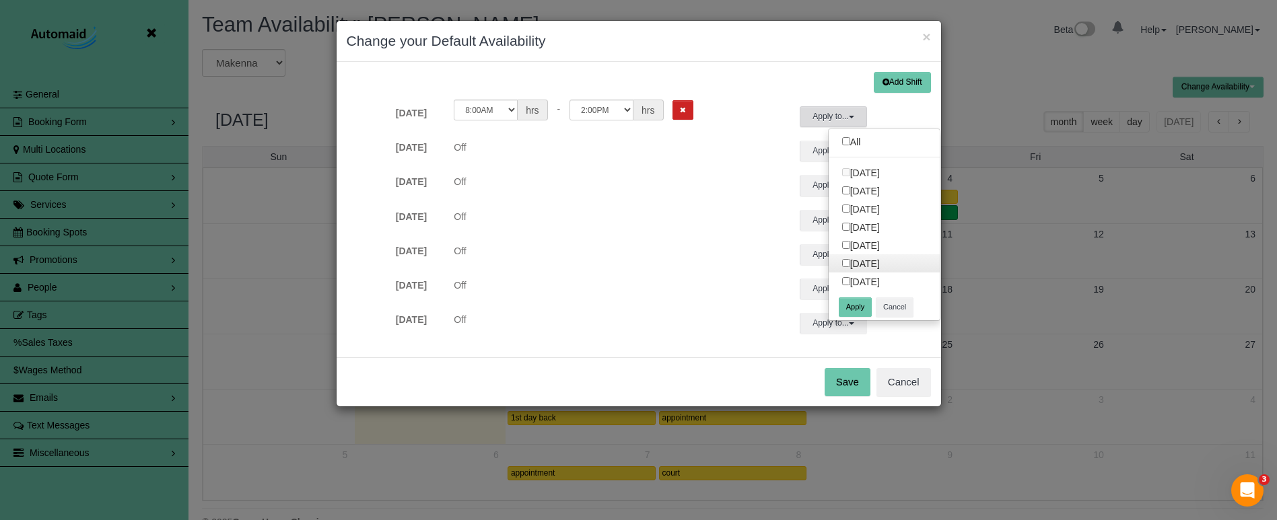
click at [846, 265] on link "Friday" at bounding box center [885, 263] width 112 height 18
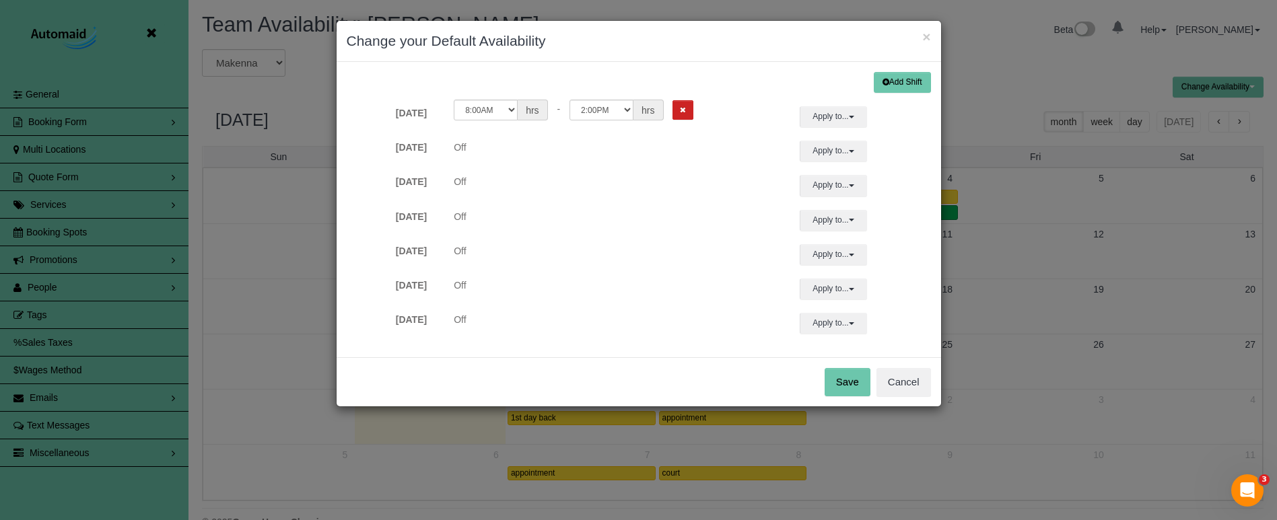
drag, startPoint x: 830, startPoint y: 120, endPoint x: 827, endPoint y: 183, distance: 62.7
click at [831, 121] on button "Apply to..." at bounding box center [833, 116] width 67 height 21
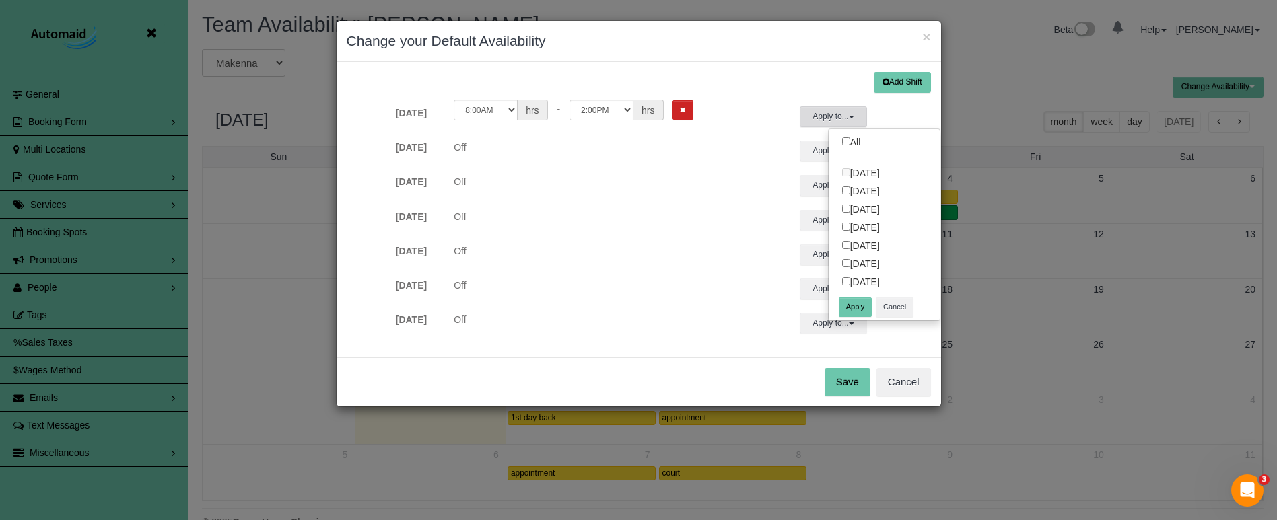
click at [856, 304] on button "Apply" at bounding box center [856, 308] width 34 height 20
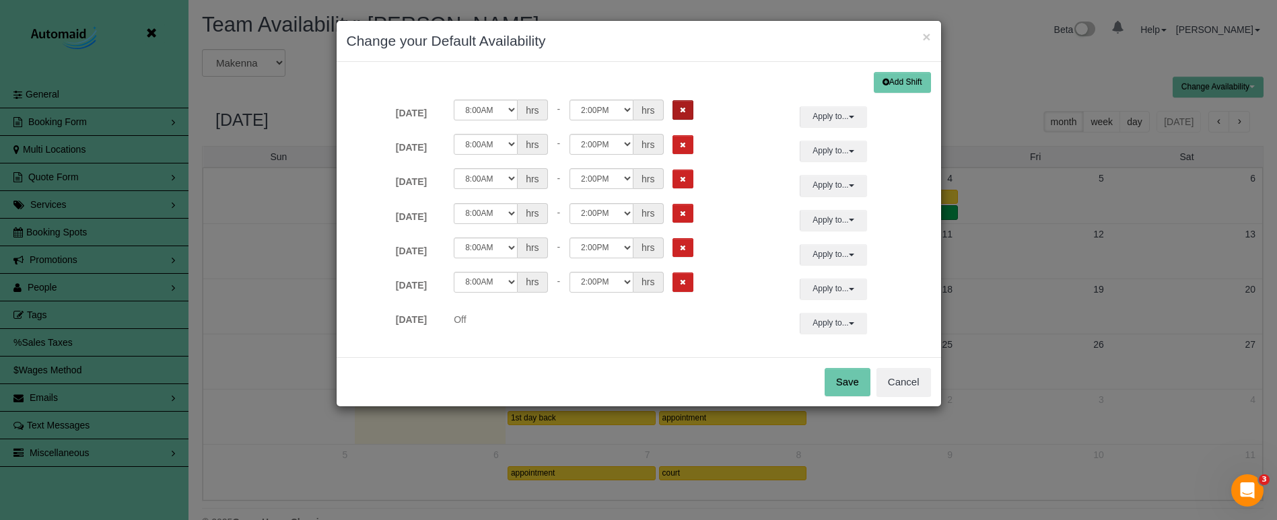
click at [680, 110] on icon "Remove Shift" at bounding box center [683, 109] width 6 height 7
click at [840, 381] on button "Save" at bounding box center [848, 382] width 46 height 28
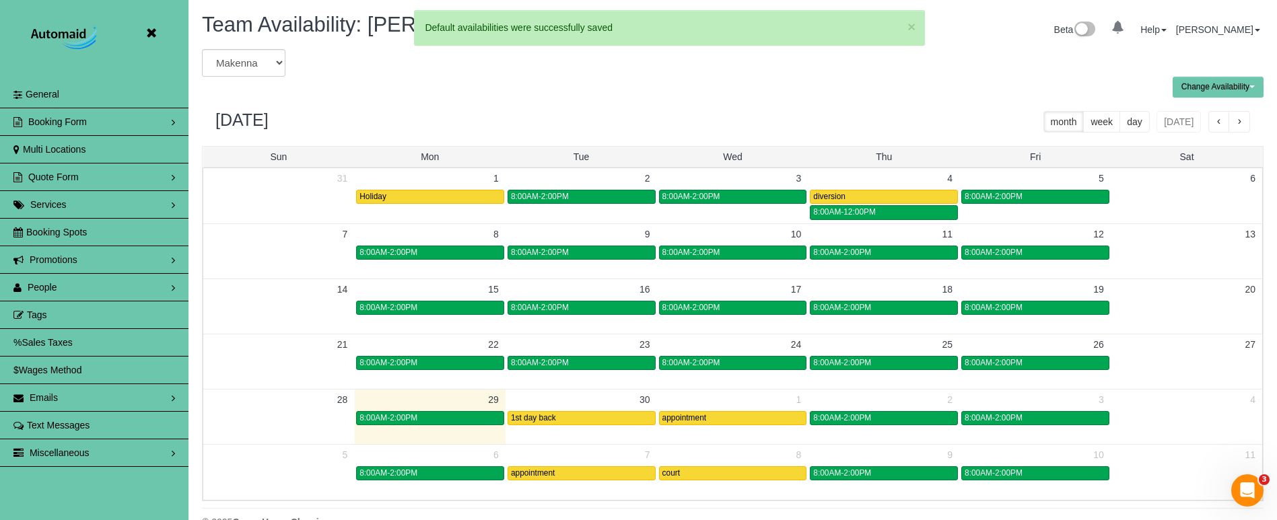
click at [586, 405] on td "30" at bounding box center [581, 399] width 151 height 21
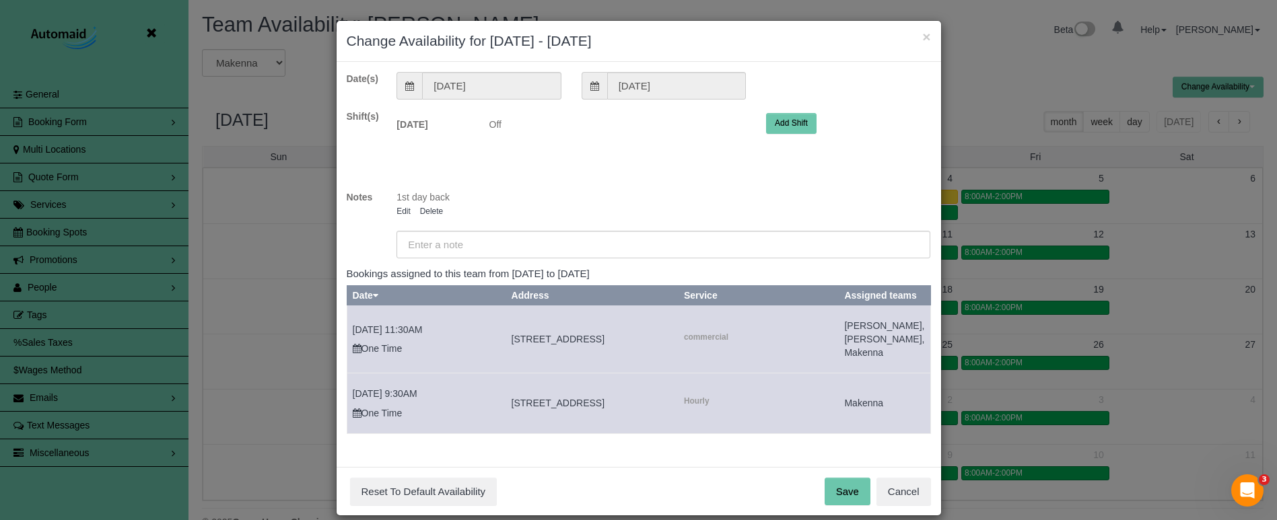
click at [808, 125] on button "Add Shift" at bounding box center [791, 123] width 50 height 21
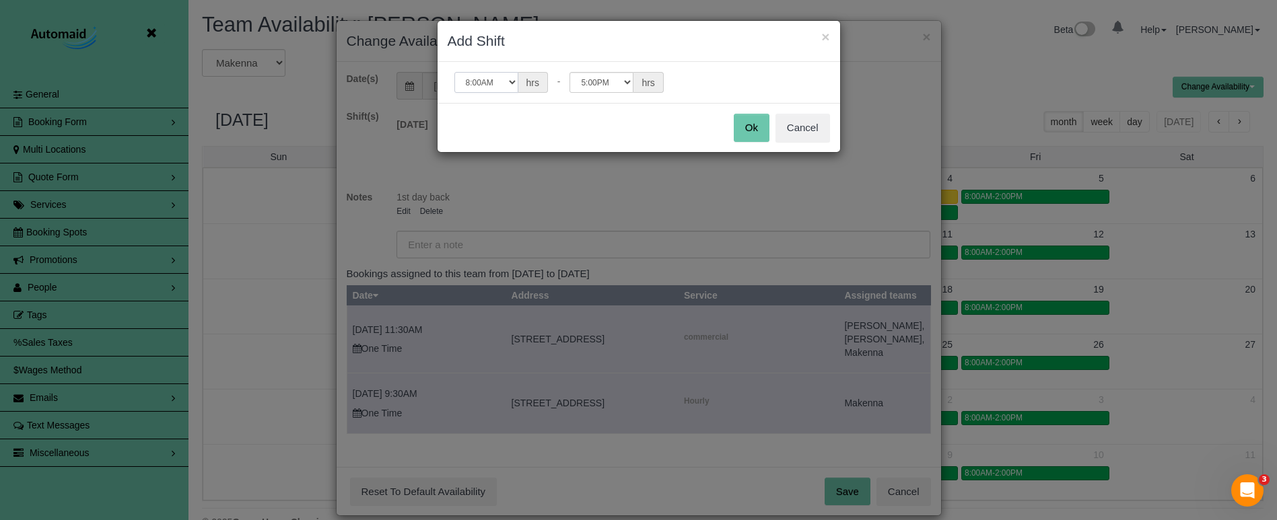
select select "string:09:30"
select select "string:16:00"
click at [742, 126] on button "Ok" at bounding box center [752, 128] width 36 height 28
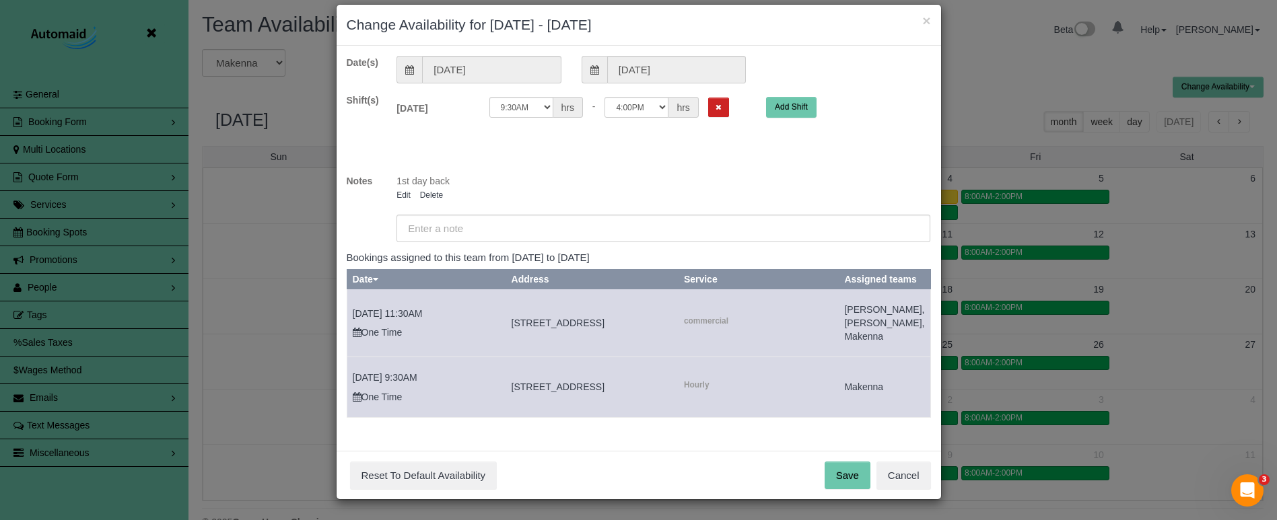
scroll to position [29, 0]
click at [851, 475] on button "Save" at bounding box center [848, 476] width 46 height 28
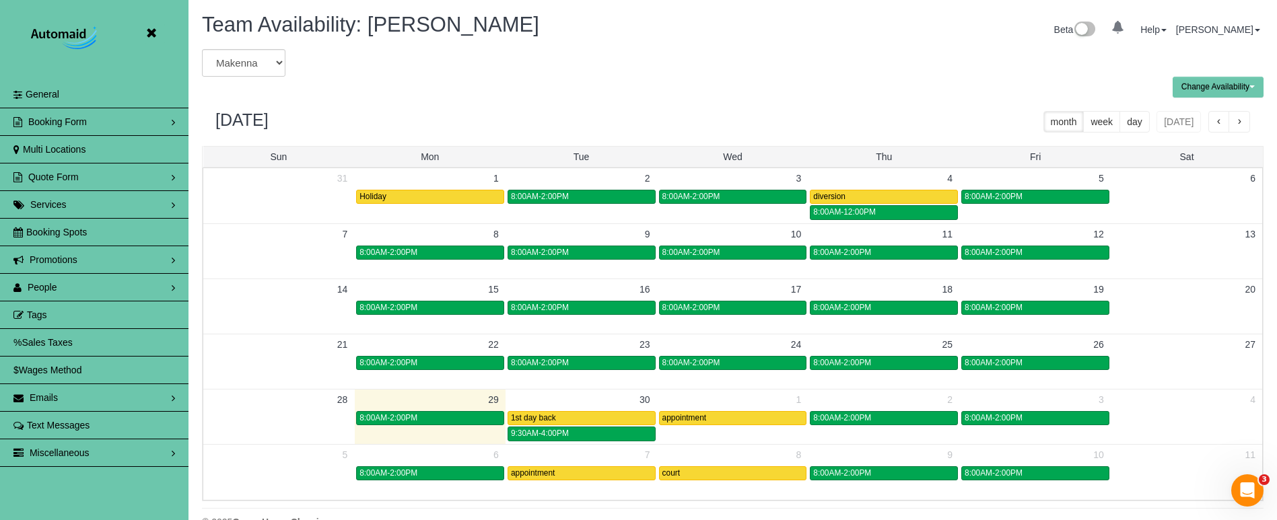
click at [1220, 120] on span "button" at bounding box center [1219, 122] width 7 height 9
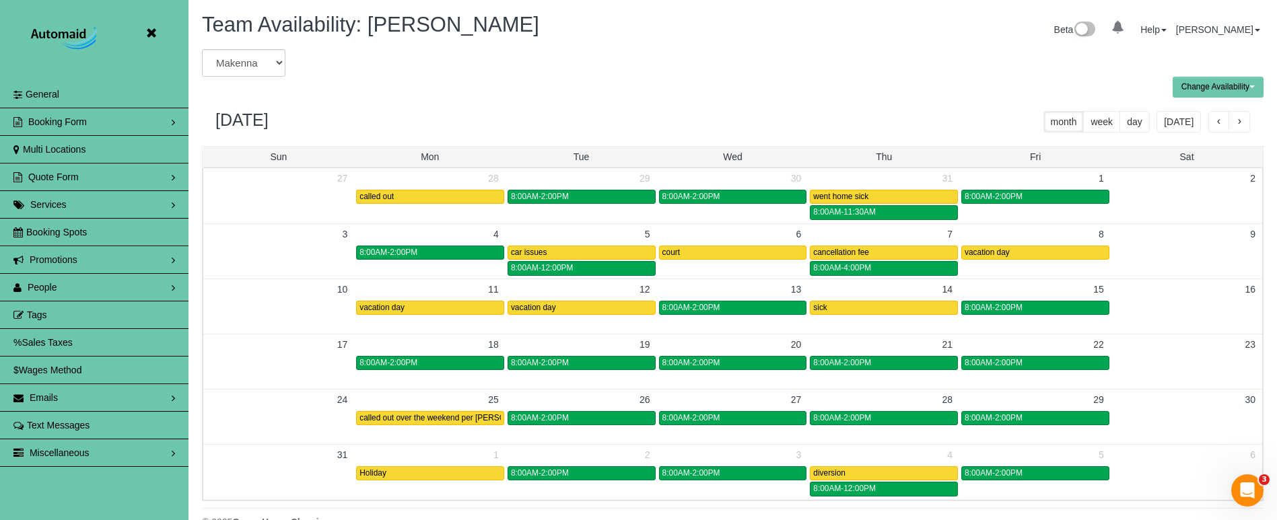
click at [151, 34] on icon at bounding box center [151, 33] width 17 height 17
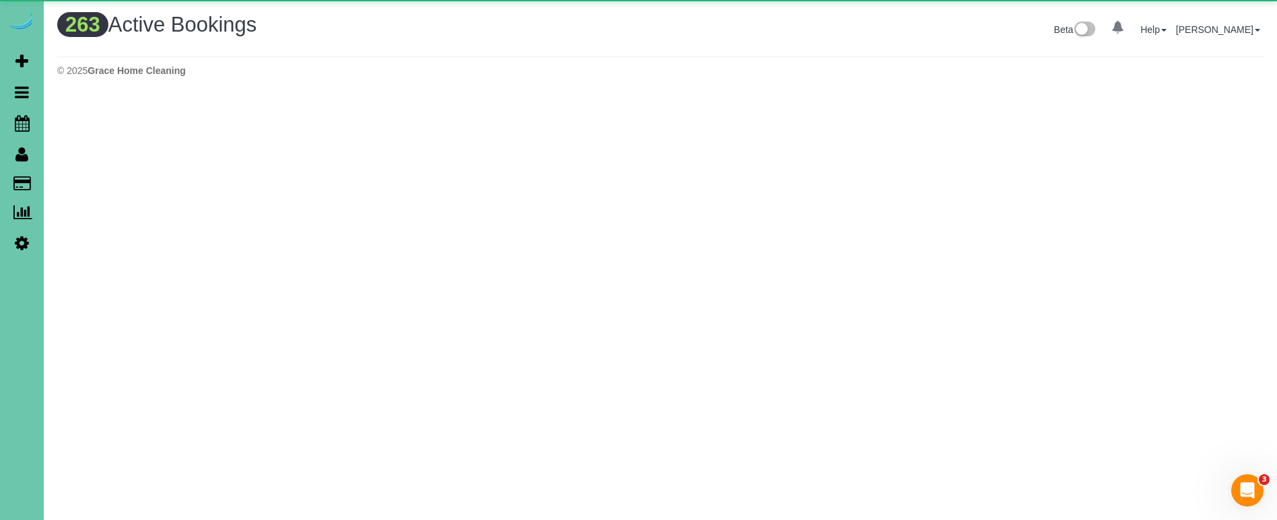
scroll to position [1109, 1277]
